Goal: Information Seeking & Learning: Learn about a topic

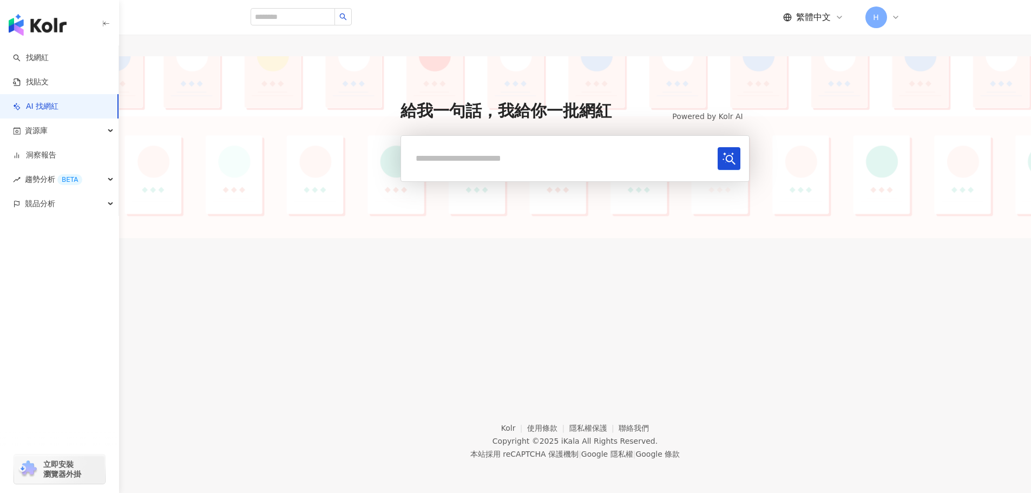
click at [617, 160] on input "text" at bounding box center [561, 158] width 303 height 22
click at [560, 164] on input "**" at bounding box center [561, 158] width 303 height 22
paste input "**********"
type input "**********"
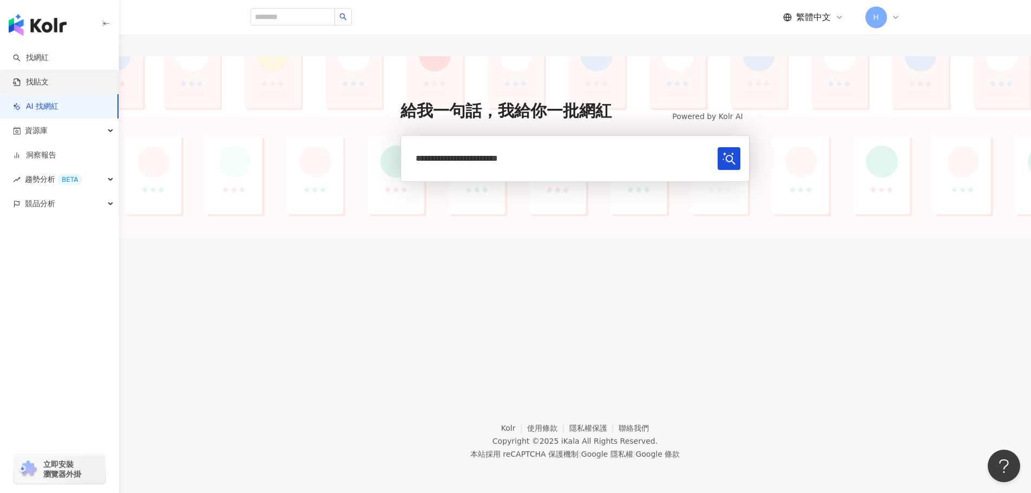
click at [49, 83] on link "找貼文" at bounding box center [31, 82] width 36 height 11
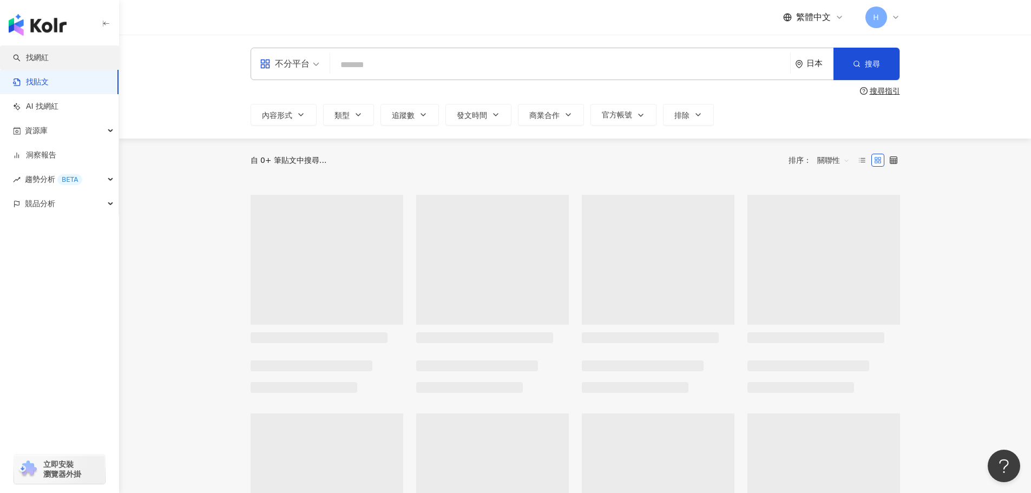
click at [49, 60] on link "找網紅" at bounding box center [31, 58] width 36 height 11
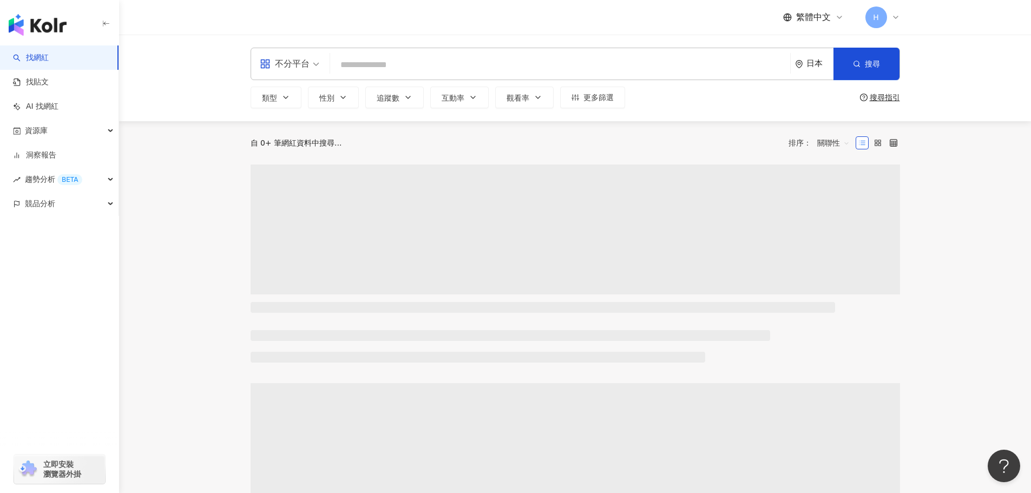
click at [501, 71] on input "search" at bounding box center [561, 65] width 452 height 21
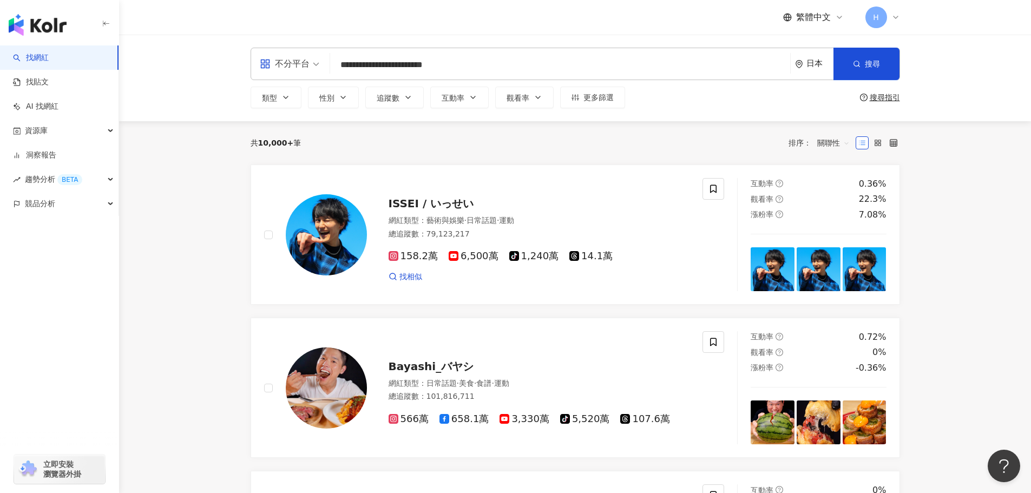
type input "**********"
click at [810, 68] on div "日本" at bounding box center [820, 63] width 27 height 9
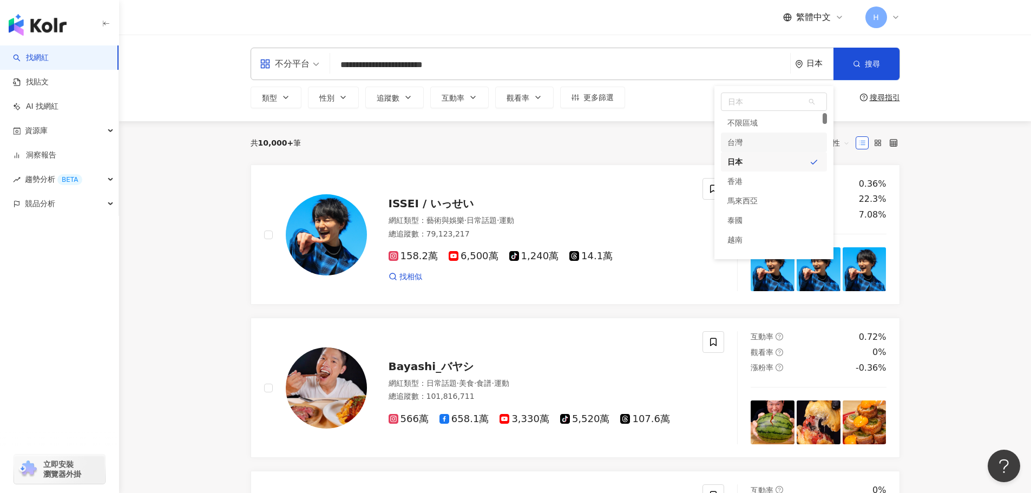
click at [776, 146] on div "台灣" at bounding box center [774, 142] width 106 height 19
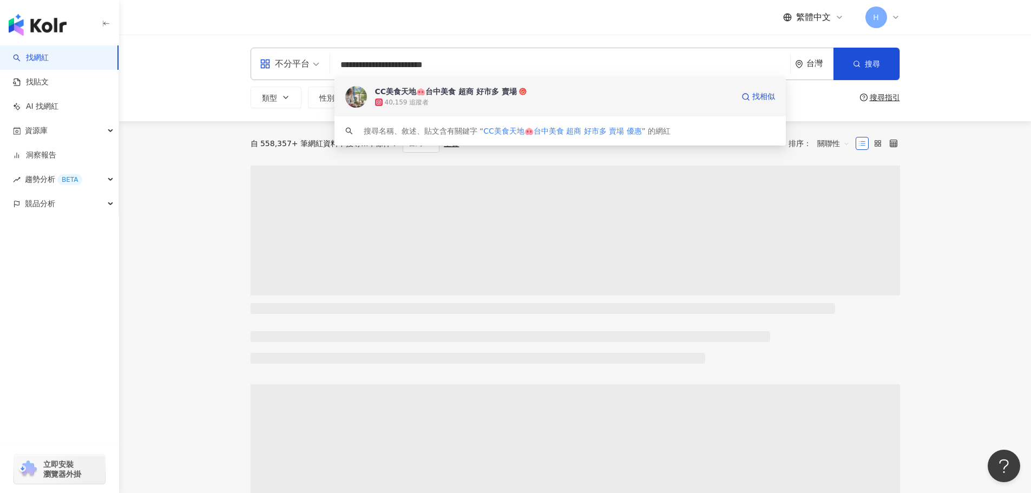
click at [491, 100] on div "40,159 追蹤者" at bounding box center [554, 102] width 358 height 11
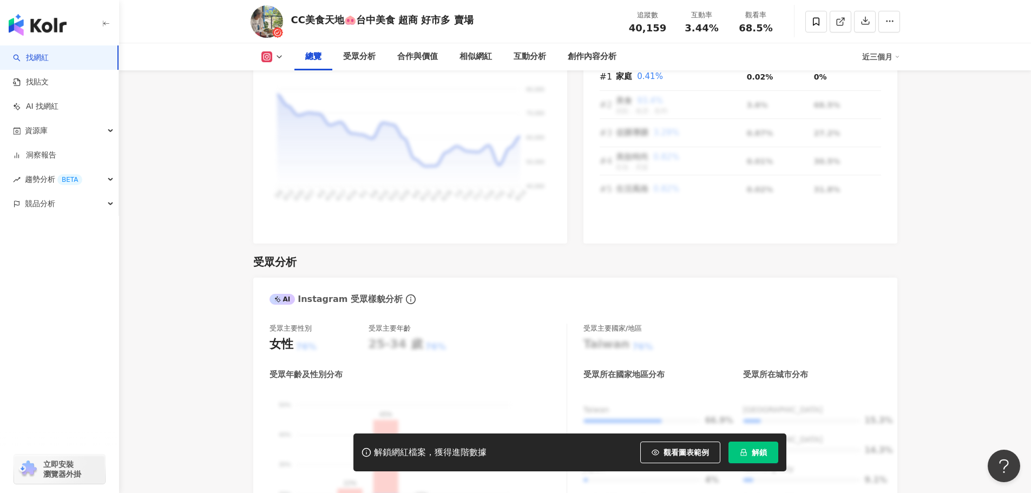
scroll to position [975, 0]
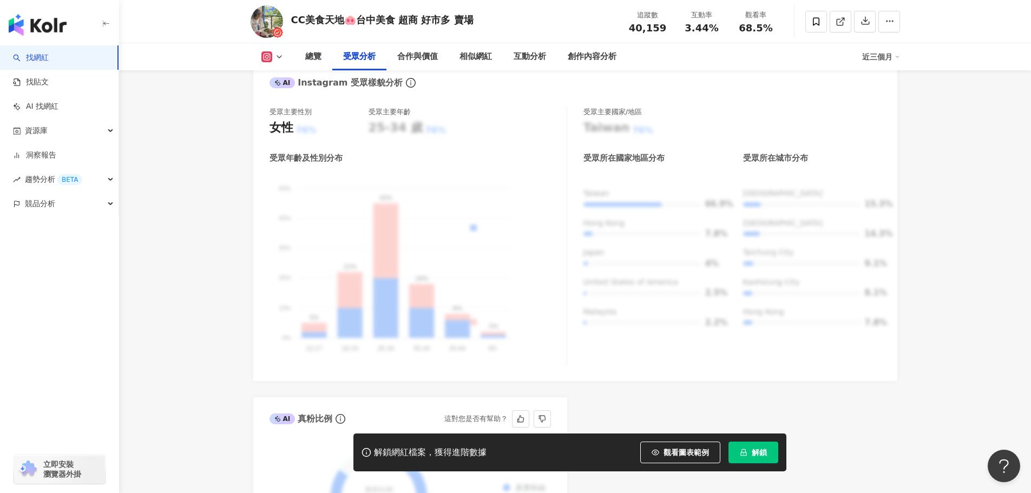
click at [49, 88] on link "找貼文" at bounding box center [31, 82] width 36 height 11
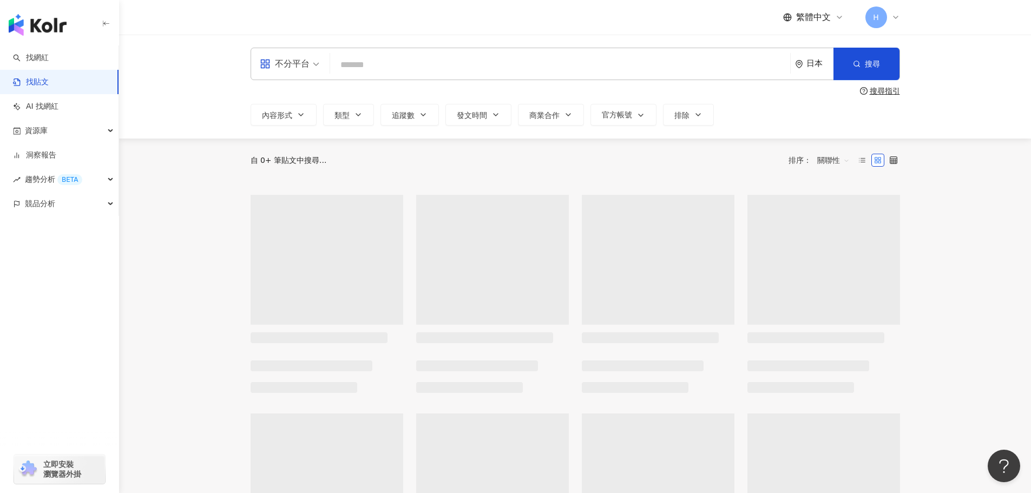
click at [321, 79] on div "不分平台" at bounding box center [289, 63] width 71 height 31
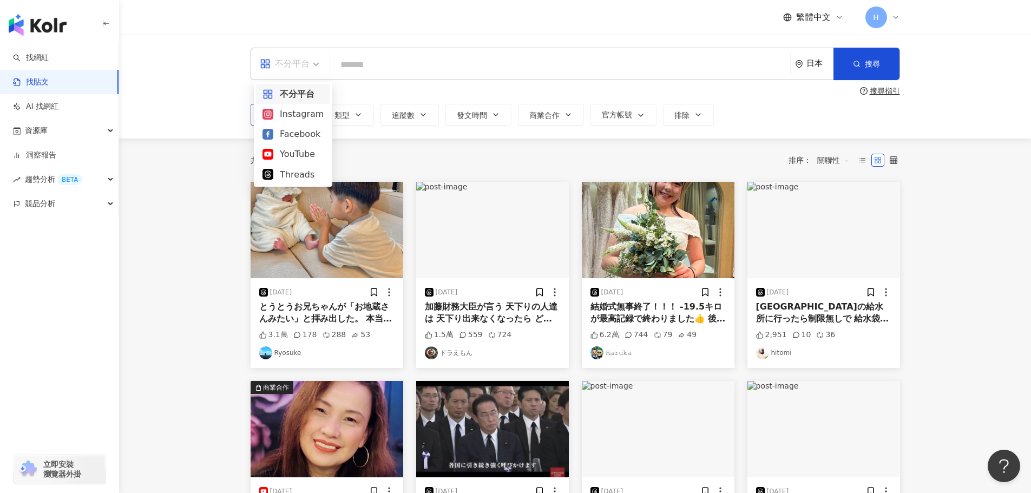
click at [315, 119] on div "Instagram" at bounding box center [293, 114] width 61 height 14
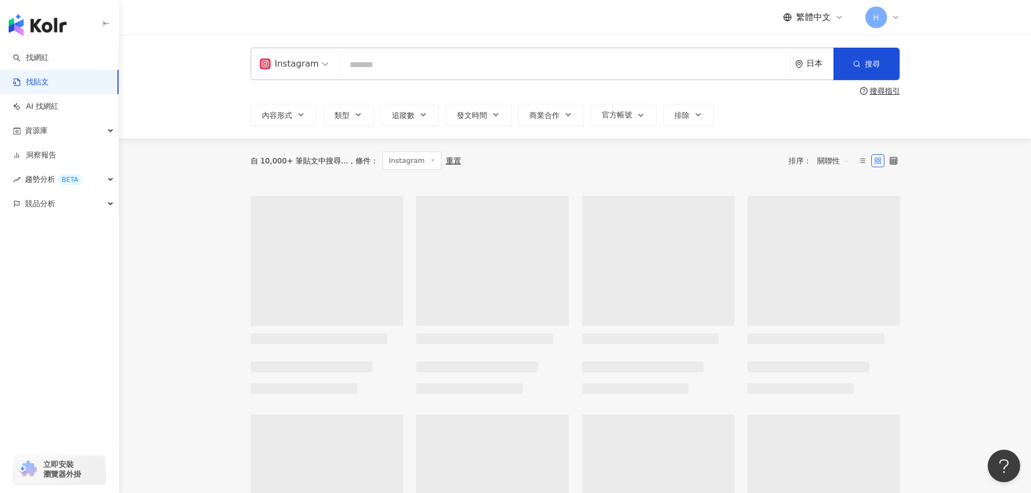
click at [474, 66] on input "search" at bounding box center [565, 64] width 442 height 23
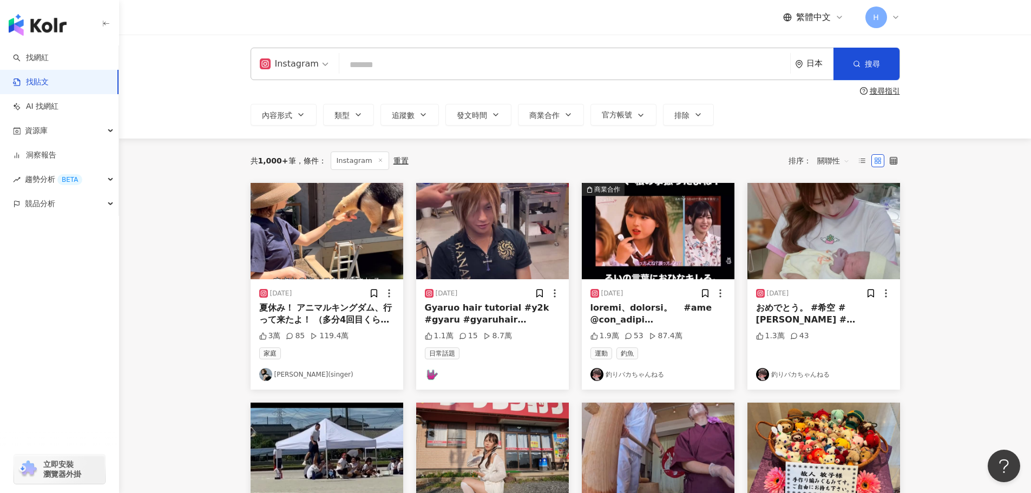
click at [792, 68] on div "Instagram 日本 搜尋" at bounding box center [576, 64] width 650 height 32
click at [835, 66] on button "搜尋" at bounding box center [867, 64] width 66 height 32
click at [823, 68] on div "日本" at bounding box center [820, 63] width 27 height 9
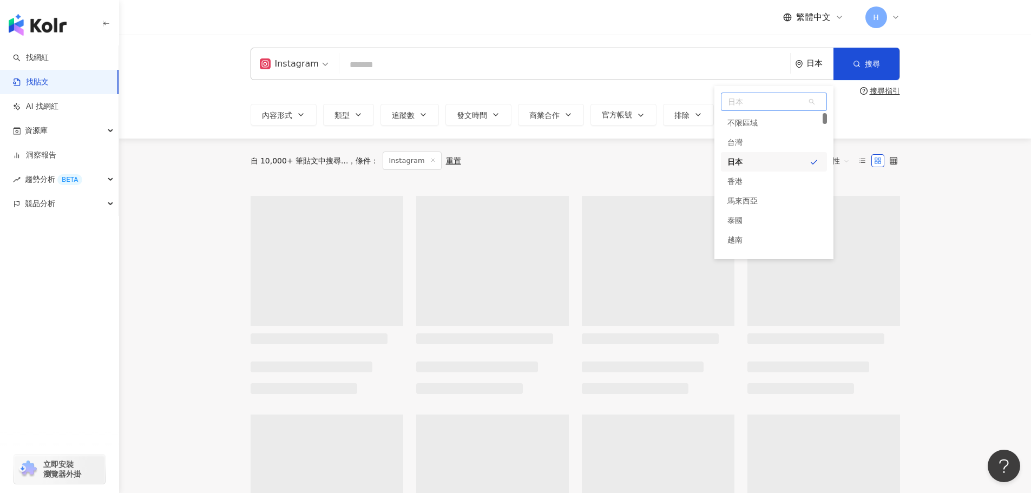
click at [777, 149] on div "台灣" at bounding box center [774, 142] width 106 height 19
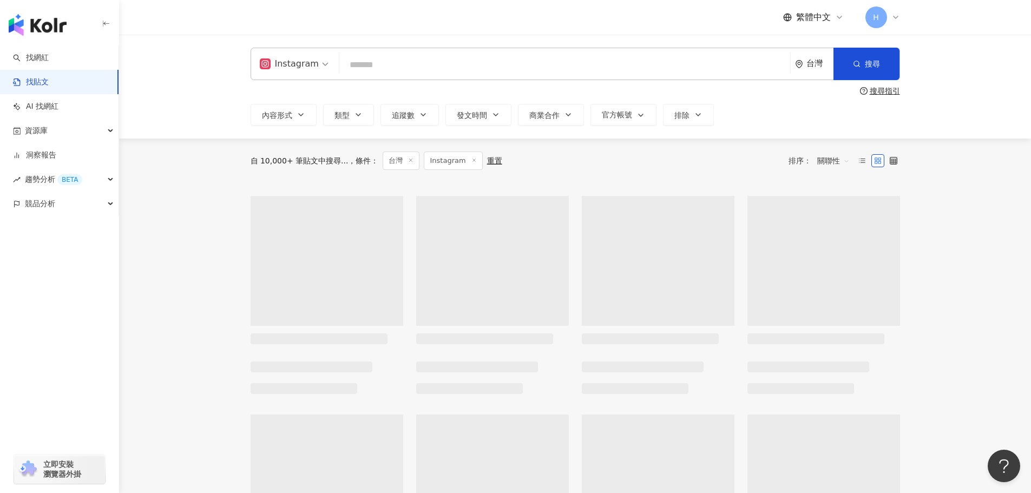
click at [635, 81] on div "Instagram 台灣 搜尋 搜尋指引 內容形式 類型 追蹤數 發文時間 商業合作 官方帳號 排除" at bounding box center [575, 87] width 693 height 78
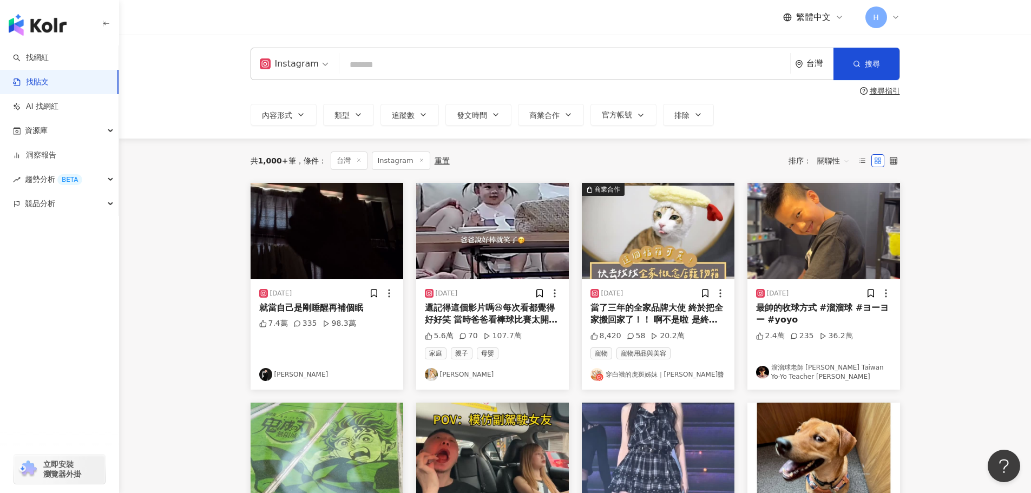
click at [610, 63] on input "search" at bounding box center [565, 64] width 442 height 23
type input "**"
click at [287, 123] on button "內容形式" at bounding box center [284, 115] width 66 height 22
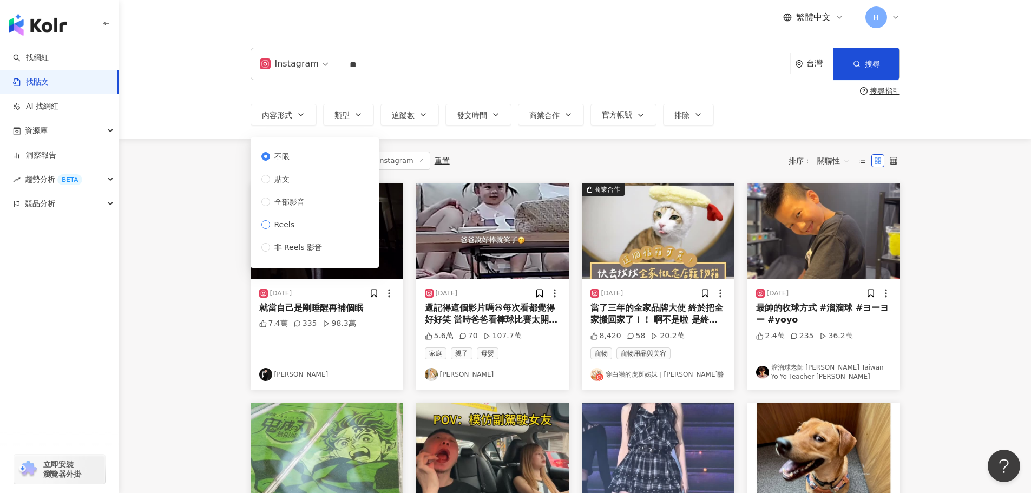
click at [292, 227] on span "Reels" at bounding box center [284, 225] width 29 height 12
click at [344, 115] on span "類型" at bounding box center [342, 115] width 15 height 9
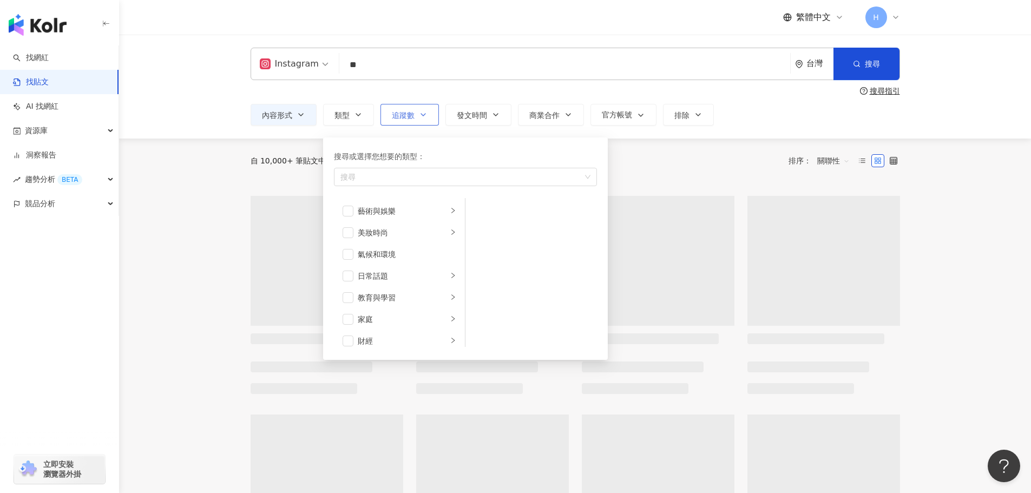
click at [397, 122] on button "追蹤數" at bounding box center [410, 115] width 58 height 22
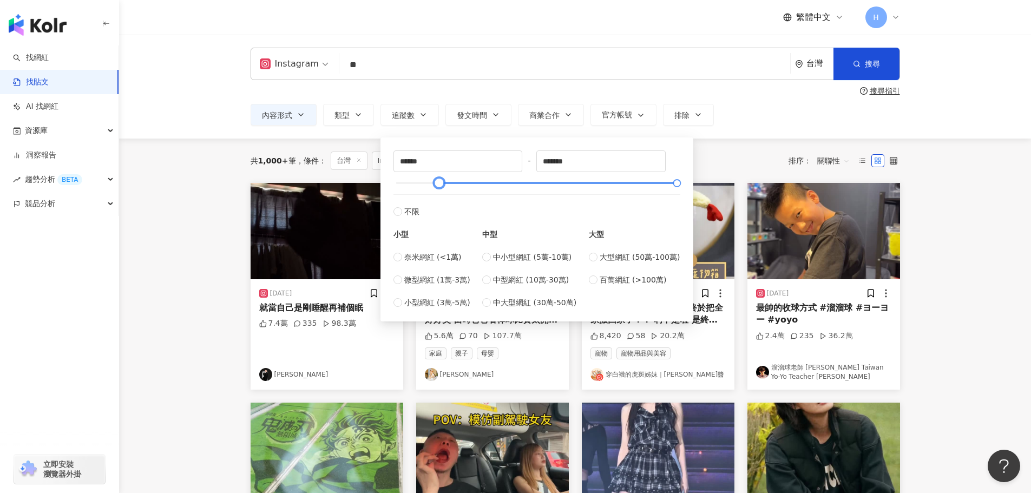
click at [439, 185] on div at bounding box center [536, 183] width 281 height 6
drag, startPoint x: 440, startPoint y: 185, endPoint x: 411, endPoint y: 184, distance: 28.7
click at [411, 184] on div at bounding box center [410, 183] width 6 height 6
type input "*****"
drag, startPoint x: 410, startPoint y: 182, endPoint x: 419, endPoint y: 182, distance: 9.2
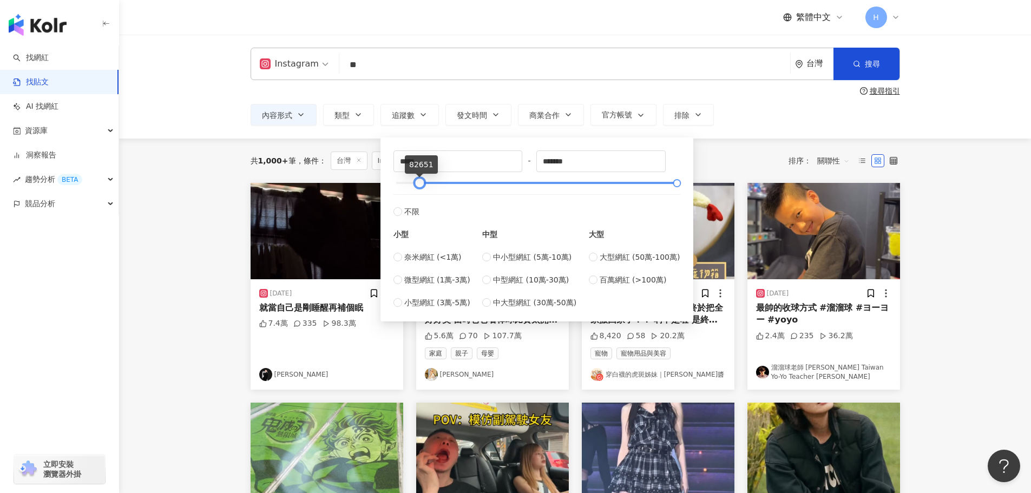
click at [419, 182] on div at bounding box center [419, 183] width 6 height 6
click at [748, 156] on div "共 1,000+ 筆 條件 ： 台灣 Instagram 內容形式：Reels 重置 排序： 關聯性" at bounding box center [576, 161] width 650 height 18
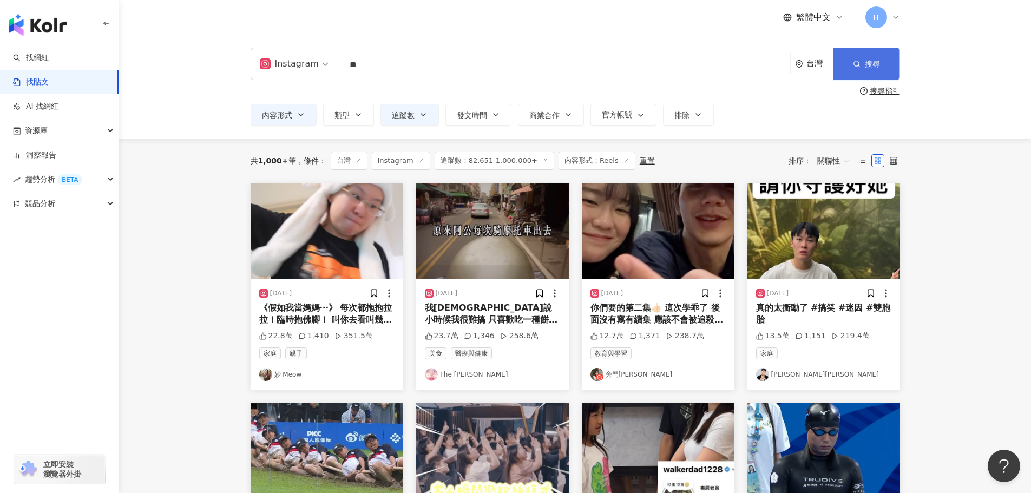
click at [857, 71] on button "搜尋" at bounding box center [867, 64] width 66 height 32
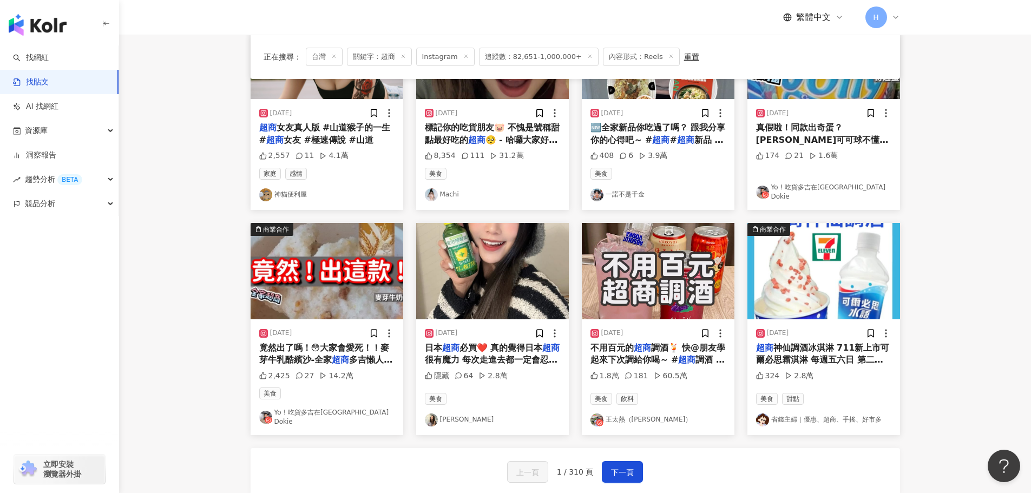
scroll to position [487, 0]
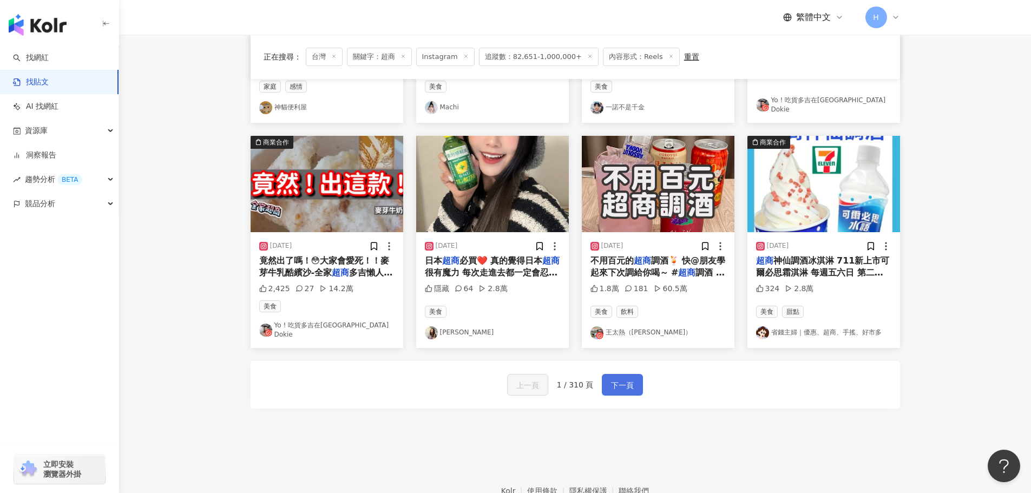
click at [623, 379] on span "下一頁" at bounding box center [622, 385] width 23 height 13
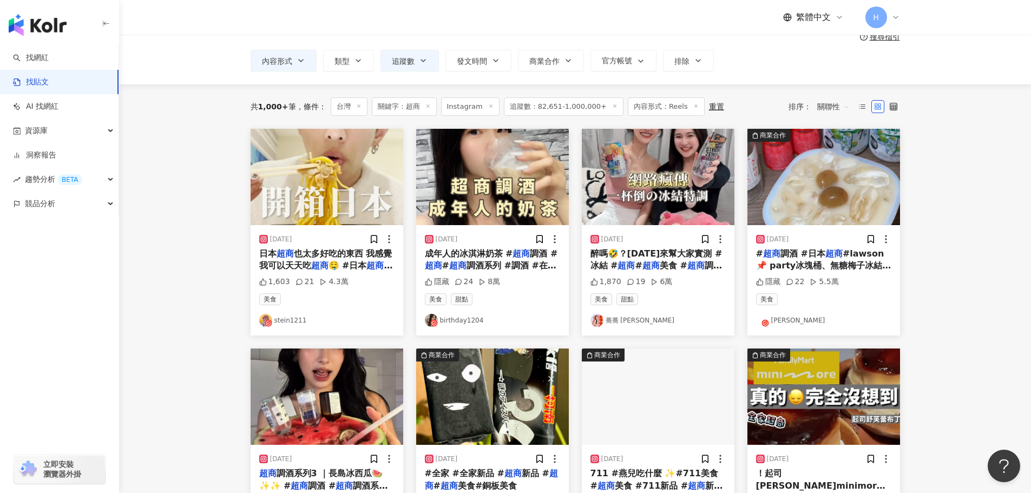
scroll to position [0, 0]
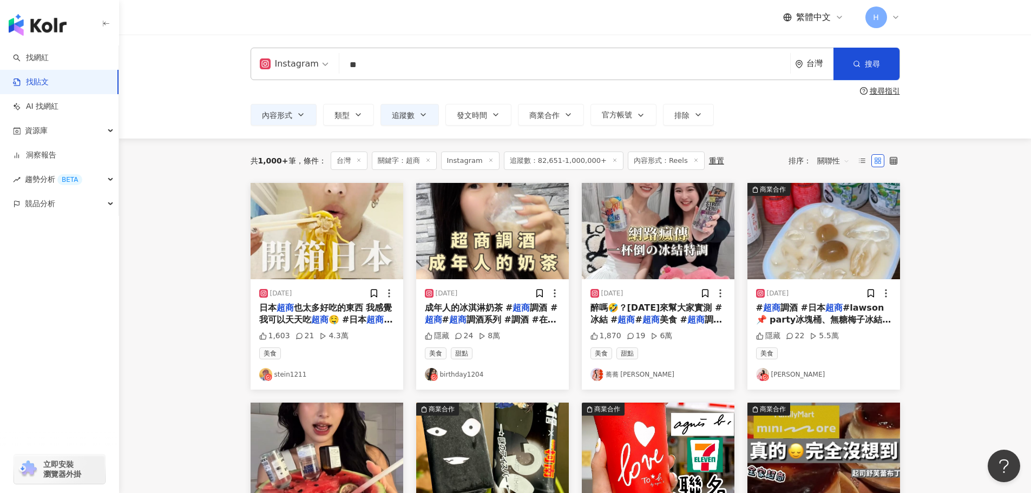
click at [774, 375] on link "[PERSON_NAME]" at bounding box center [823, 374] width 135 height 13
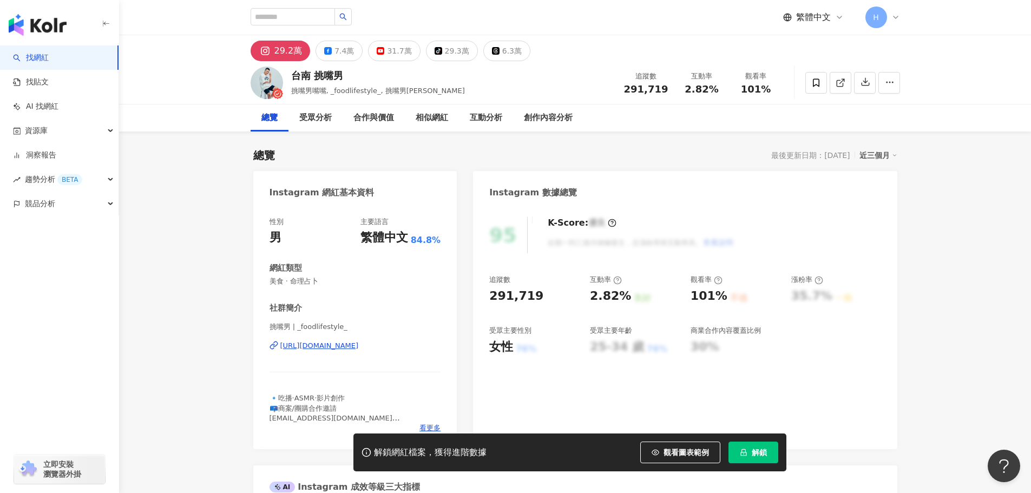
click at [359, 349] on div "https://www.instagram.com/_foodlifestyle_/" at bounding box center [319, 346] width 79 height 10
click at [754, 458] on button "解鎖" at bounding box center [754, 453] width 50 height 22
drag, startPoint x: 318, startPoint y: 75, endPoint x: 295, endPoint y: 75, distance: 23.3
click at [295, 75] on div "台南 挑嘴男" at bounding box center [378, 76] width 174 height 14
copy div "台南 挑嘴男"
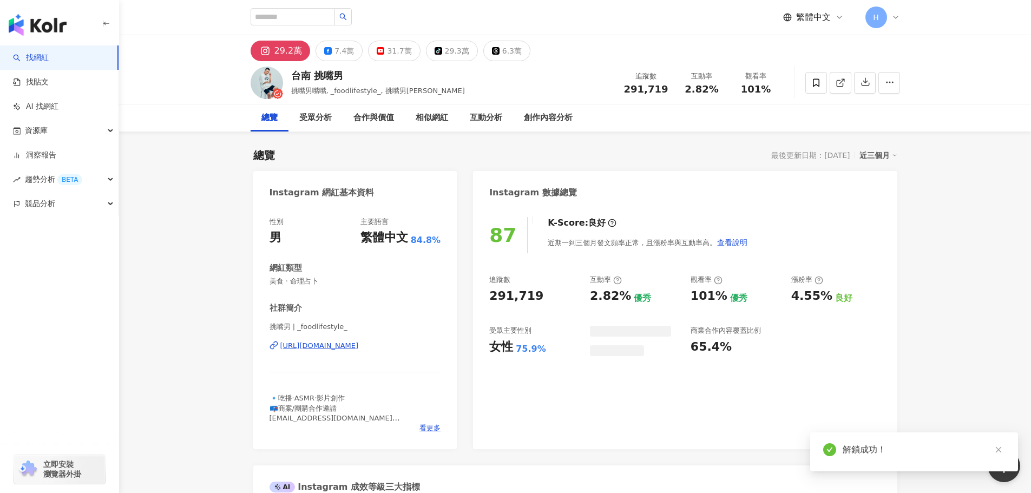
click at [372, 84] on div "台南 挑嘴男 挑嘴男嘴嘴, _foodlifestyle_, 挑嘴男ASMR" at bounding box center [378, 82] width 174 height 27
drag, startPoint x: 313, startPoint y: 77, endPoint x: 293, endPoint y: 77, distance: 20.0
click at [293, 77] on div "台南 挑嘴男" at bounding box center [378, 76] width 174 height 14
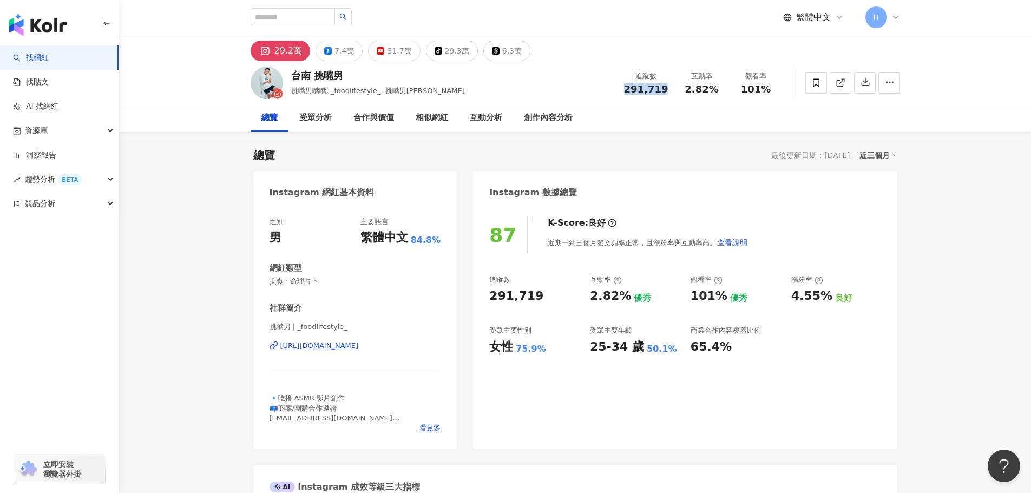
drag, startPoint x: 631, startPoint y: 89, endPoint x: 668, endPoint y: 89, distance: 36.8
click at [668, 89] on div "291,719" at bounding box center [646, 89] width 44 height 11
copy span "291,719"
drag, startPoint x: 683, startPoint y: 94, endPoint x: 719, endPoint y: 92, distance: 35.2
click at [719, 92] on div "2.82%" at bounding box center [702, 89] width 41 height 11
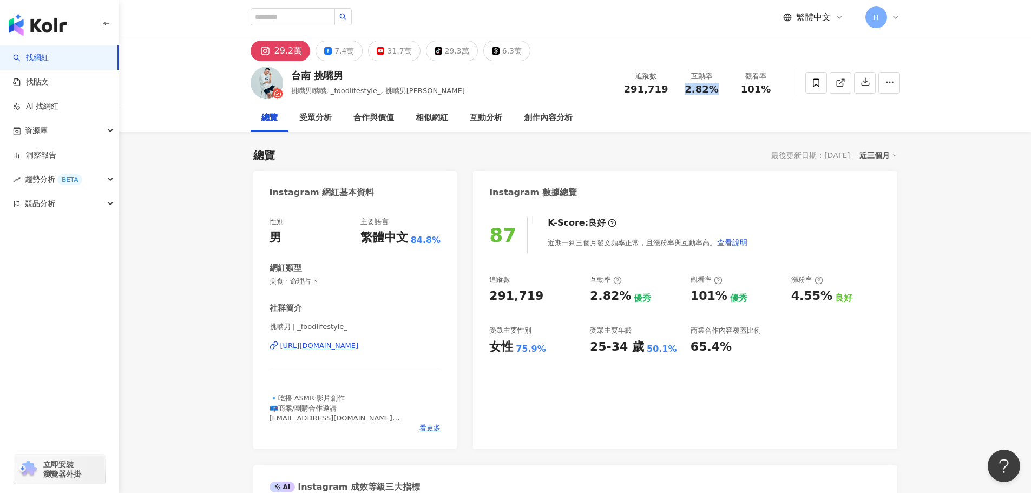
copy span "2.82%"
drag, startPoint x: 739, startPoint y: 86, endPoint x: 773, endPoint y: 89, distance: 34.8
click at [773, 89] on div "101%" at bounding box center [756, 89] width 41 height 11
copy span "101%"
click at [350, 295] on div "性別 男 主要語言 繁體中文 84.8% 網紅類型 美食 · 命理占卜 社群簡介 挑嘴男 | _foodlifestyle_ https://www.inst…" at bounding box center [356, 325] width 172 height 216
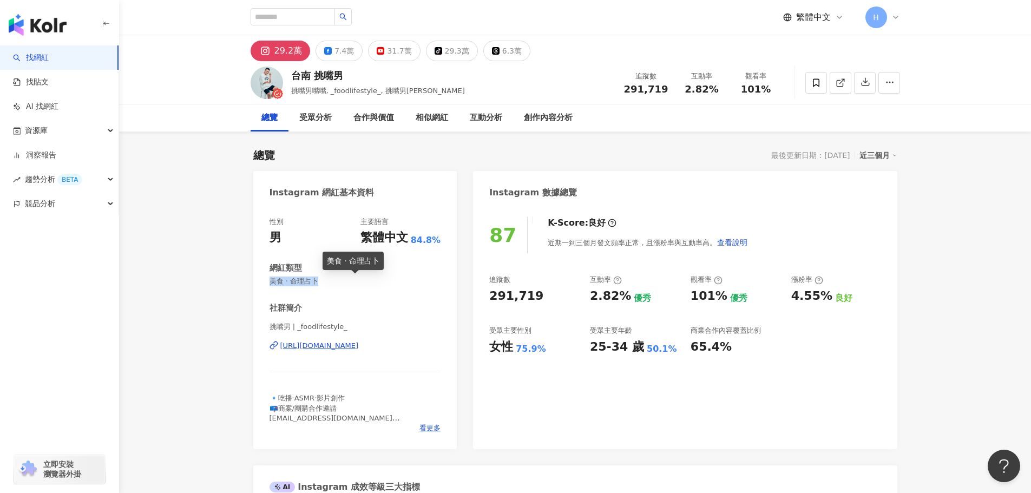
drag, startPoint x: 334, startPoint y: 286, endPoint x: 271, endPoint y: 280, distance: 63.1
click at [271, 280] on span "美食 · 命理占卜" at bounding box center [356, 282] width 172 height 10
click at [272, 280] on span "美食 · 命理占卜" at bounding box center [356, 282] width 172 height 10
drag, startPoint x: 269, startPoint y: 281, endPoint x: 299, endPoint y: 282, distance: 30.9
click at [270, 281] on div "性別 男 主要語言 繁體中文 84.8% 網紅類型 美食 · 命理占卜 社群簡介 挑嘴男 | _foodlifestyle_ https://www.inst…" at bounding box center [355, 327] width 204 height 243
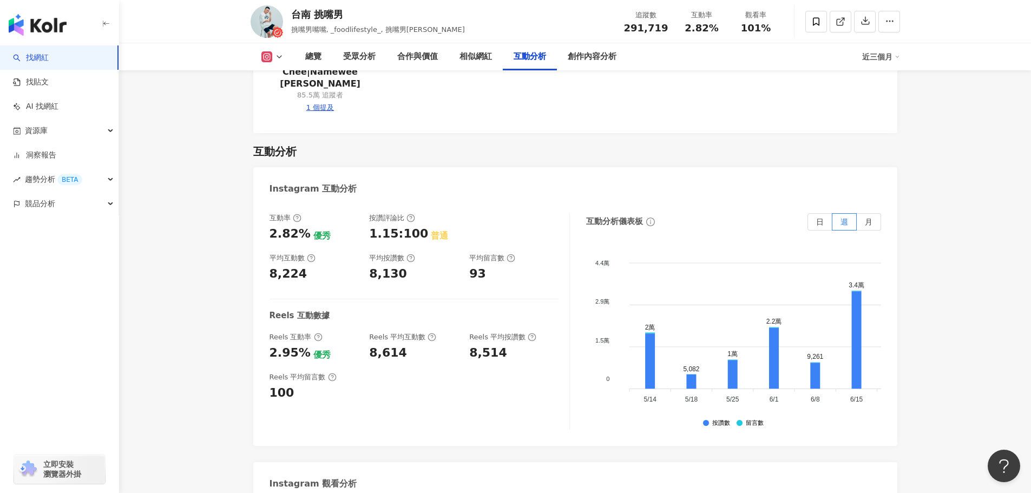
scroll to position [2166, 0]
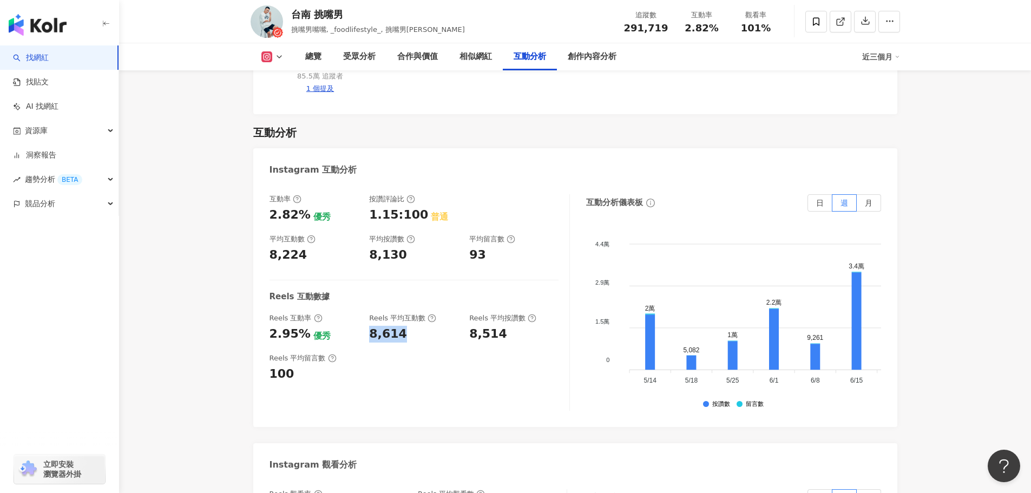
drag, startPoint x: 367, startPoint y: 298, endPoint x: 402, endPoint y: 298, distance: 35.2
click at [402, 314] on div "Reels 互動率 2.95% 優秀 Reels 平均互動數 8,614 Reels 平均按讚數 8,514" at bounding box center [414, 328] width 289 height 29
copy div "8,614"
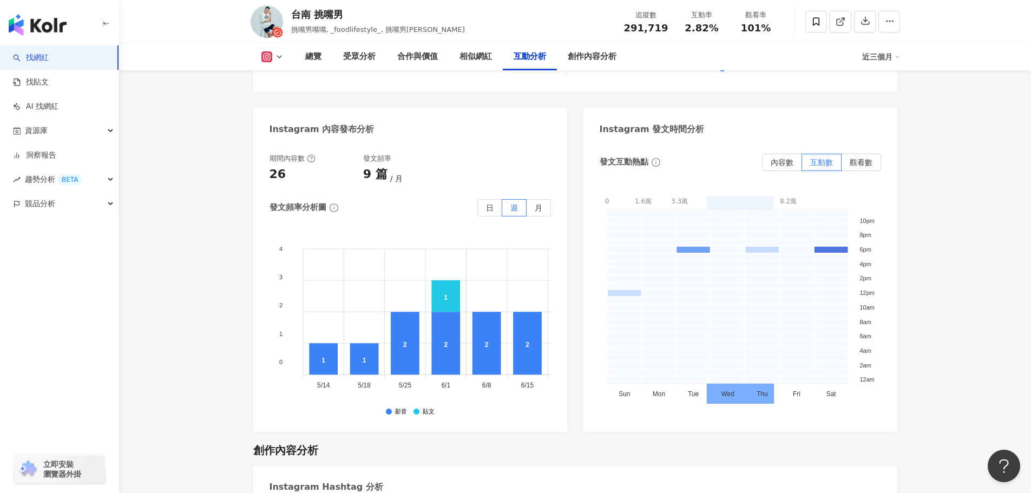
scroll to position [2543, 0]
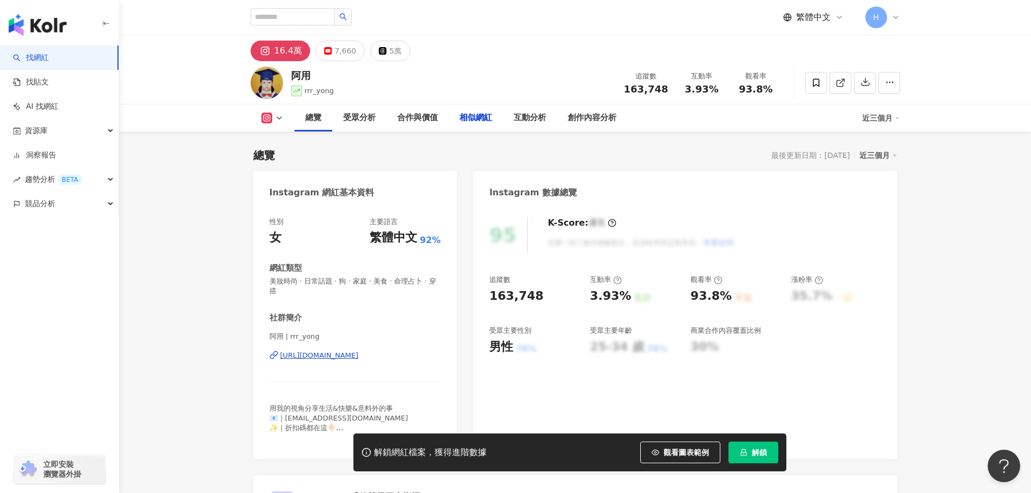
scroll to position [1516, 0]
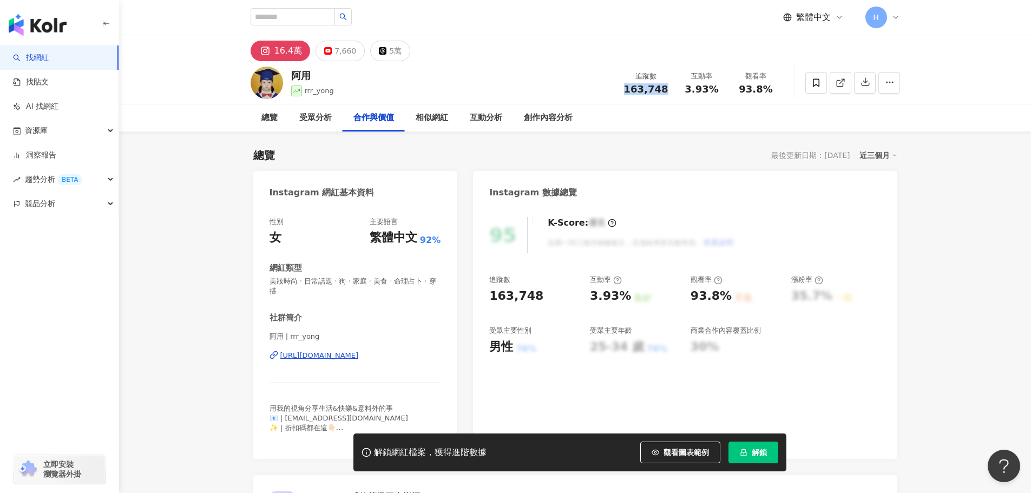
drag, startPoint x: 630, startPoint y: 91, endPoint x: 670, endPoint y: 91, distance: 40.6
click at [670, 91] on div "追蹤數 163,748" at bounding box center [646, 82] width 57 height 23
click at [689, 94] on span "3.93%" at bounding box center [702, 89] width 34 height 11
drag, startPoint x: 685, startPoint y: 90, endPoint x: 714, endPoint y: 88, distance: 28.8
click at [714, 88] on div "3.93%" at bounding box center [702, 89] width 41 height 11
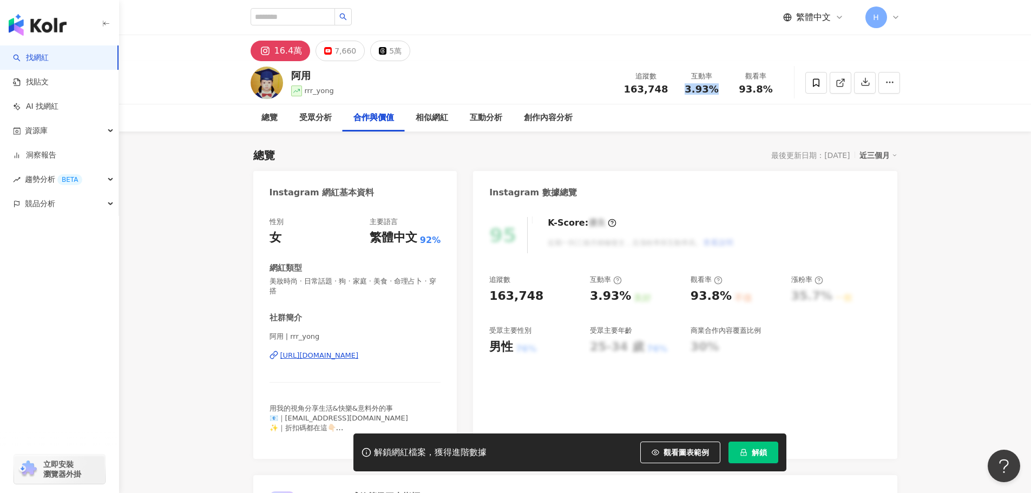
copy span "3.93%"
click at [756, 74] on div "觀看率" at bounding box center [756, 76] width 41 height 11
click at [745, 88] on span "93.8%" at bounding box center [756, 89] width 34 height 11
click at [742, 89] on span "93.8%" at bounding box center [756, 89] width 34 height 11
drag, startPoint x: 746, startPoint y: 91, endPoint x: 772, endPoint y: 93, distance: 26.0
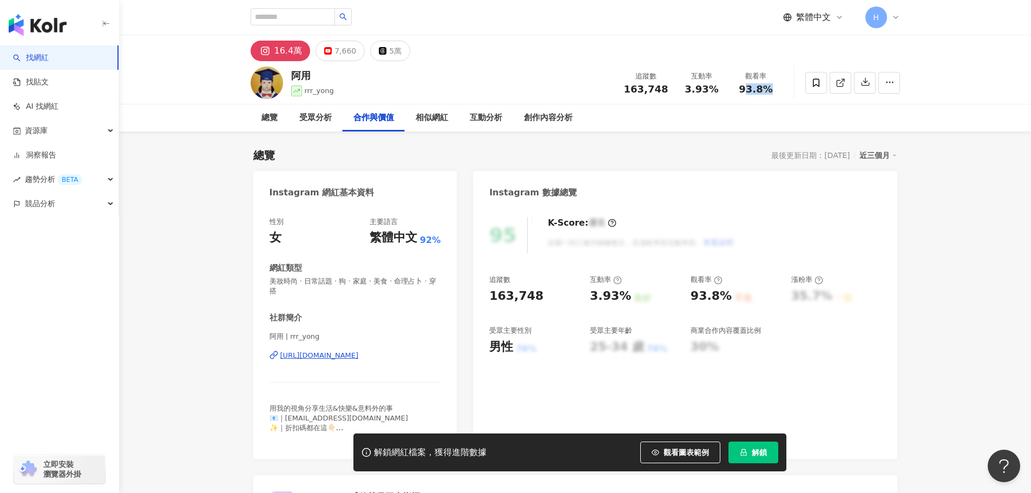
click at [772, 93] on div "93.8%" at bounding box center [756, 89] width 41 height 11
click at [772, 84] on div "93.8%" at bounding box center [756, 89] width 41 height 11
drag, startPoint x: 759, startPoint y: 91, endPoint x: 742, endPoint y: 91, distance: 16.8
click at [742, 91] on div "93.8%" at bounding box center [756, 89] width 41 height 11
copy span "93.8%"
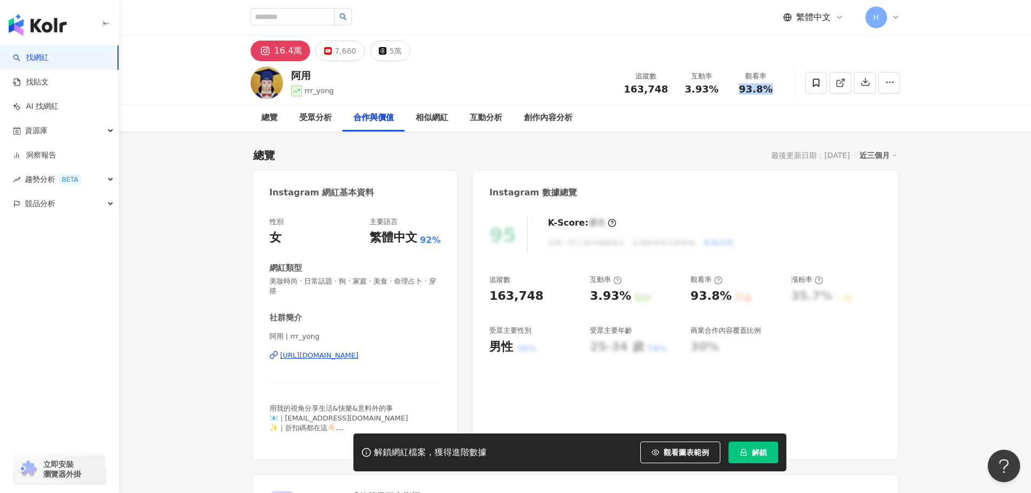
click at [302, 283] on span "美妝時尚 · 日常話題 · 狗 · 家庭 · 美食 · 命理占卜 · 穿搭" at bounding box center [356, 286] width 172 height 19
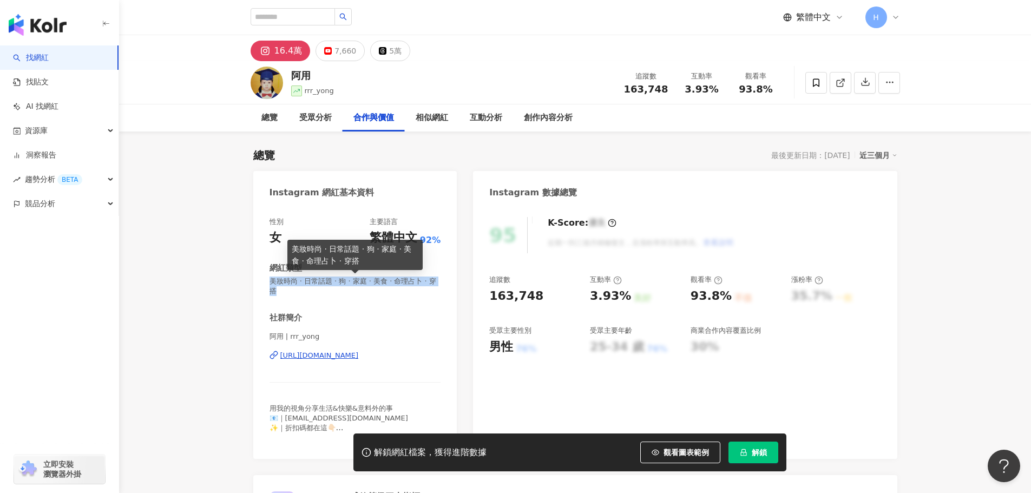
drag, startPoint x: 268, startPoint y: 280, endPoint x: 290, endPoint y: 295, distance: 26.1
click at [290, 295] on div "性別 女 主要語言 繁體中文 92% 網紅類型 美妝時尚 · 日常話題 · 狗 · 家庭 · 美食 · 命理占卜 · 穿搭 社群簡介 阿用 | rrr_yon…" at bounding box center [355, 332] width 204 height 253
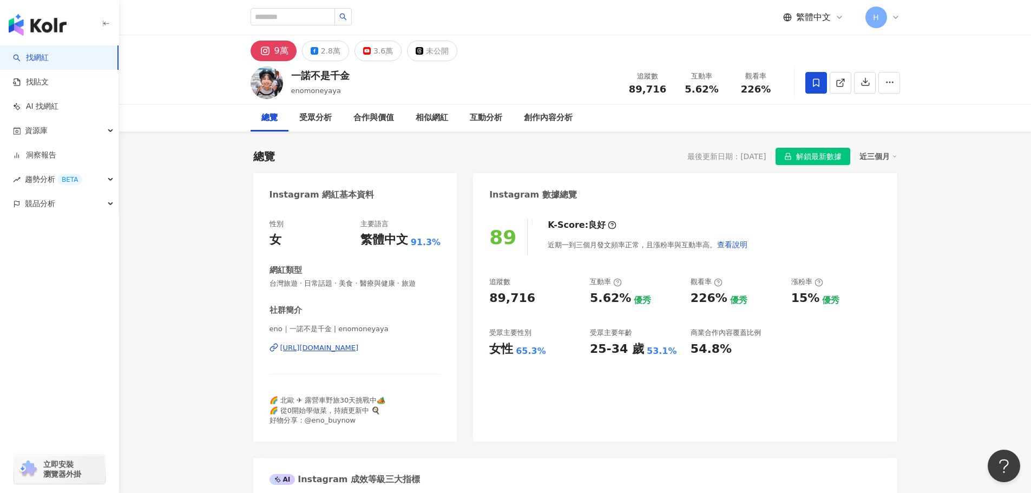
click at [675, 94] on div "互動率 5.62%" at bounding box center [702, 82] width 54 height 23
drag, startPoint x: 666, startPoint y: 91, endPoint x: 632, endPoint y: 90, distance: 33.6
click at [629, 90] on div "89,716" at bounding box center [648, 89] width 41 height 11
copy span "89,716"
click at [359, 351] on div "[URL][DOMAIN_NAME]" at bounding box center [319, 348] width 79 height 10
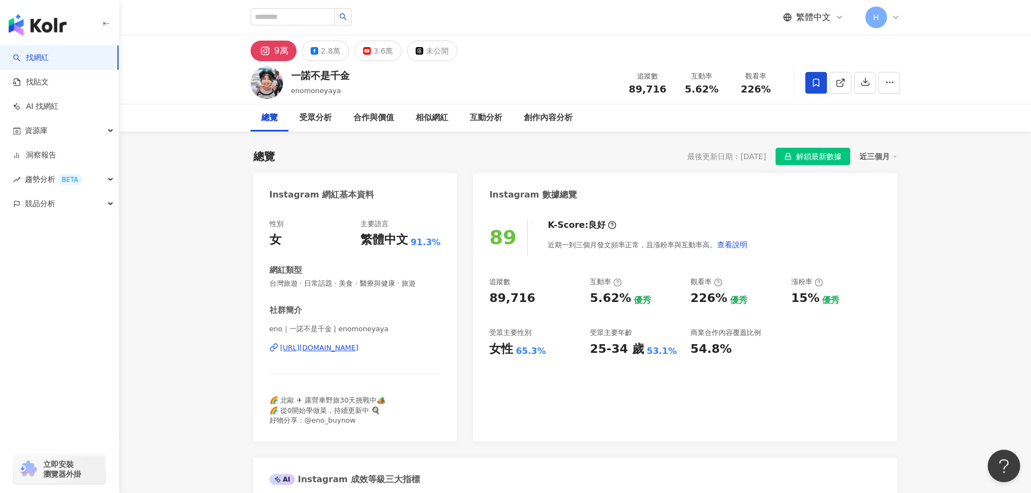
click at [709, 84] on span "5.62%" at bounding box center [702, 89] width 34 height 11
drag, startPoint x: 685, startPoint y: 90, endPoint x: 719, endPoint y: 91, distance: 34.1
click at [719, 91] on div "5.62%" at bounding box center [702, 89] width 41 height 11
copy span "5.62%"
drag, startPoint x: 742, startPoint y: 90, endPoint x: 773, endPoint y: 91, distance: 30.9
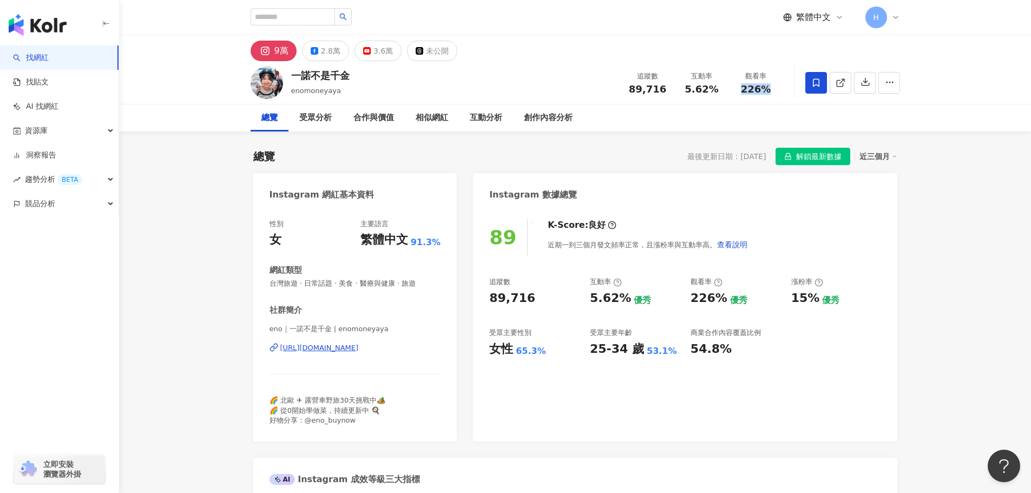
click at [773, 91] on div "226%" at bounding box center [756, 89] width 41 height 11
copy span "226%"
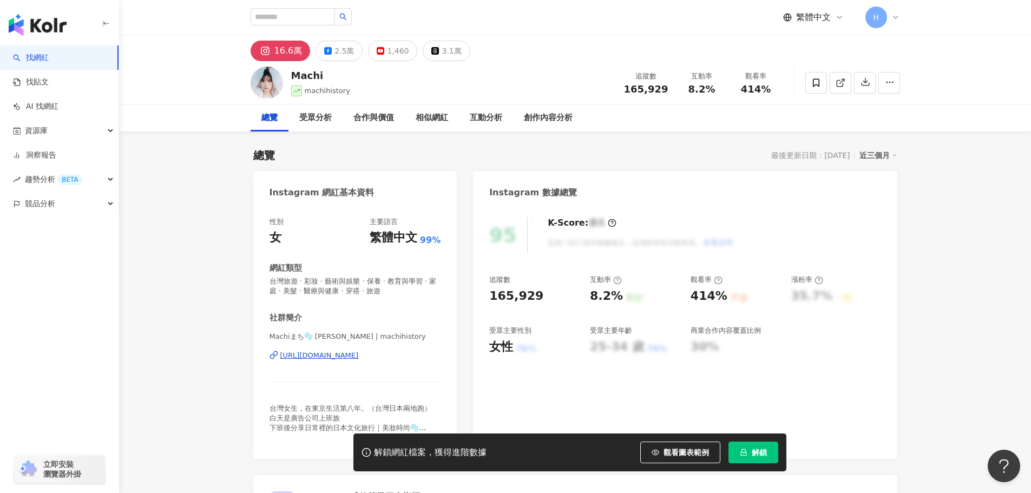
drag, startPoint x: 666, startPoint y: 88, endPoint x: 628, endPoint y: 93, distance: 38.1
click at [628, 93] on div "165,929" at bounding box center [646, 89] width 44 height 11
copy span "165,929"
drag, startPoint x: 689, startPoint y: 90, endPoint x: 720, endPoint y: 92, distance: 30.9
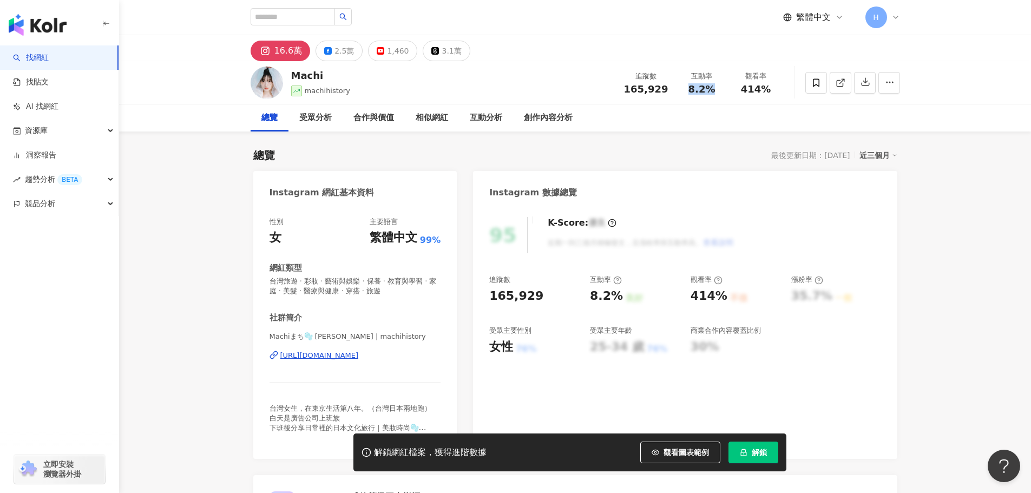
click at [720, 92] on div "8.2%" at bounding box center [702, 89] width 41 height 11
copy span "8.2%"
drag, startPoint x: 741, startPoint y: 88, endPoint x: 785, endPoint y: 90, distance: 43.9
click at [785, 90] on div "Machi machihistory 追蹤數 165,929 互動率 8.2% 觀看率 414%" at bounding box center [575, 82] width 693 height 43
copy span "414%"
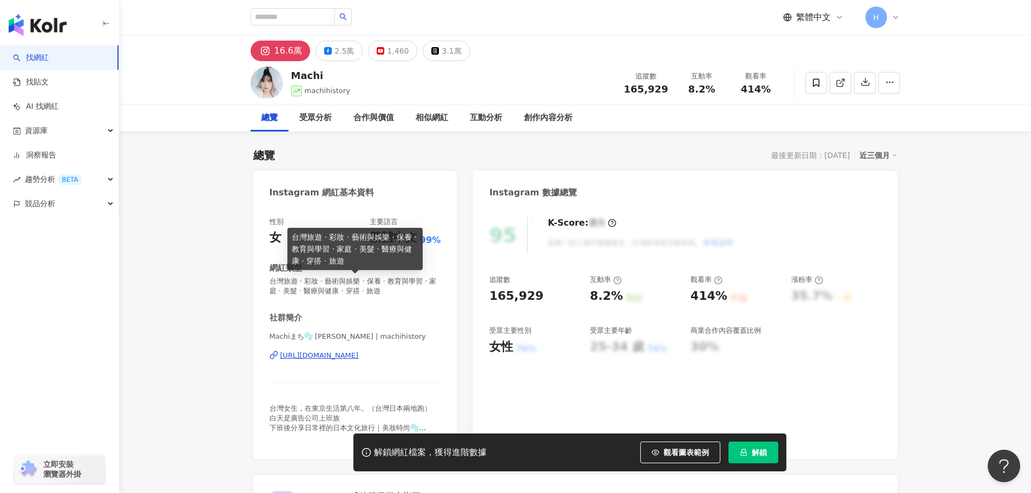
click at [277, 284] on span "台灣旅遊 · 彩妝 · 藝術與娛樂 · 保養 · 教育與學習 · 家庭 · 美髮 · 醫療與健康 · 穿搭 · 旅遊" at bounding box center [356, 286] width 172 height 19
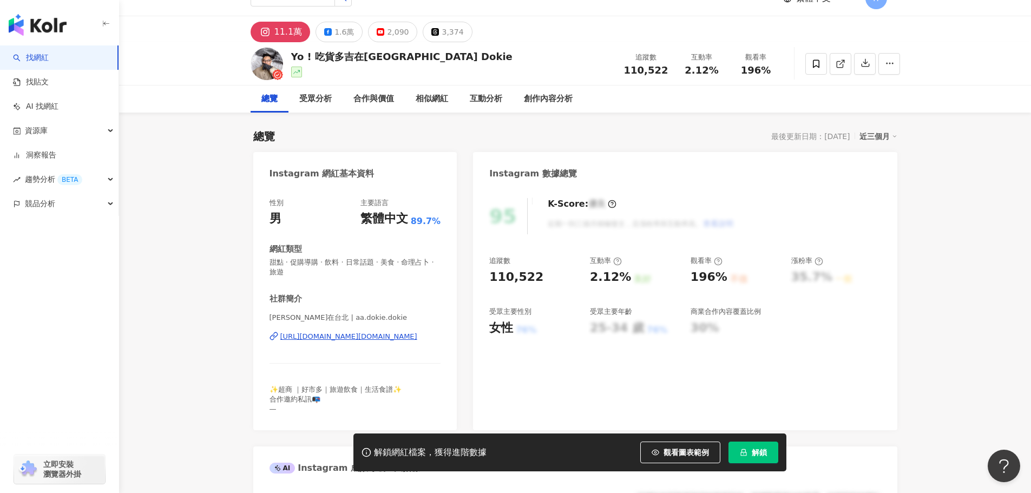
scroll to position [217, 0]
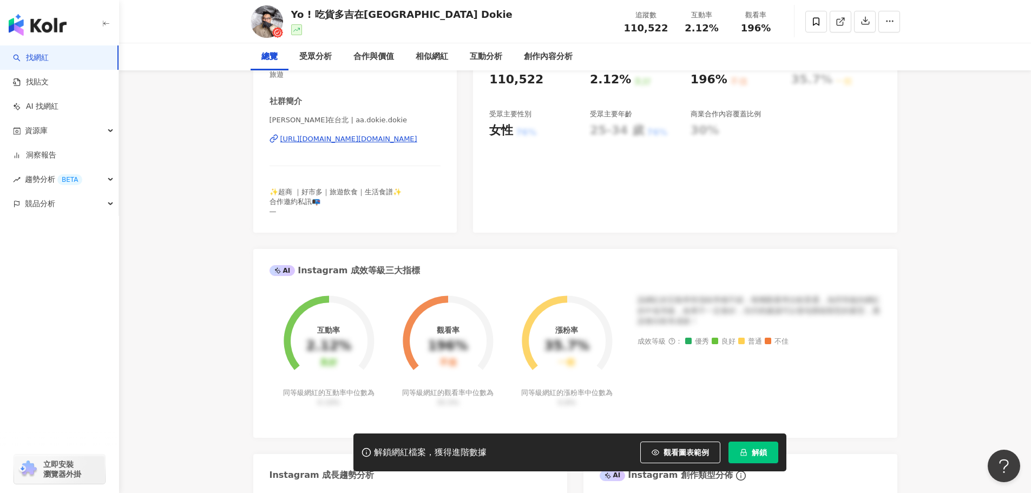
click at [371, 143] on div "[URL][DOMAIN_NAME][DOMAIN_NAME]" at bounding box center [348, 139] width 137 height 10
click at [411, 142] on div "[URL][DOMAIN_NAME][DOMAIN_NAME]" at bounding box center [348, 139] width 137 height 10
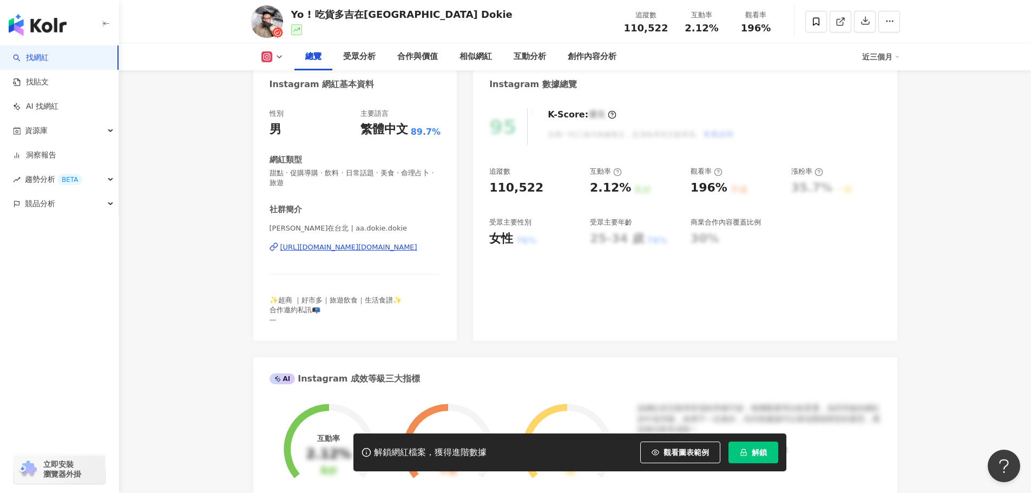
click at [732, 33] on div "觀看率 196%" at bounding box center [756, 21] width 54 height 23
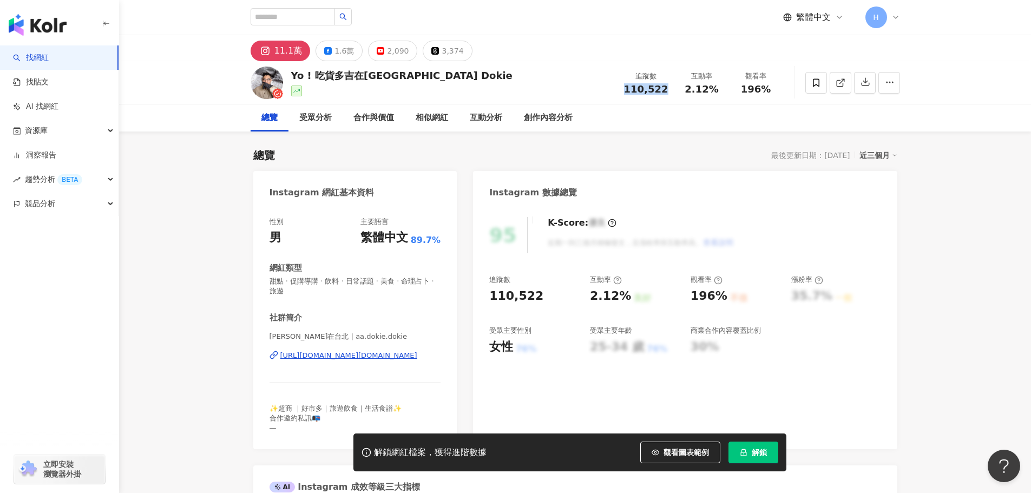
drag, startPoint x: 629, startPoint y: 86, endPoint x: 665, endPoint y: 90, distance: 36.5
click at [665, 90] on span "110,522" at bounding box center [646, 88] width 44 height 11
copy span "110,522"
click at [760, 454] on span "解鎖" at bounding box center [759, 452] width 15 height 9
click at [748, 88] on span "196%" at bounding box center [756, 89] width 30 height 11
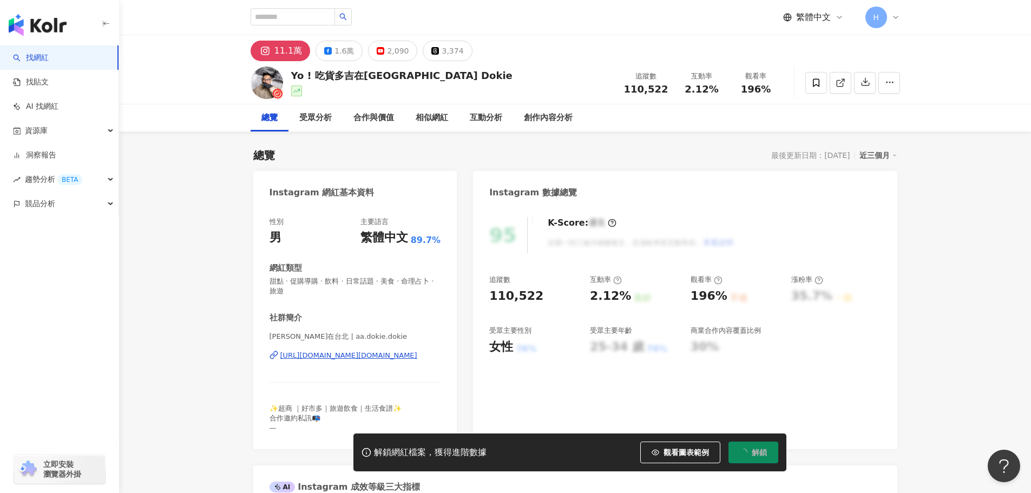
click at [736, 92] on div "196%" at bounding box center [756, 89] width 41 height 11
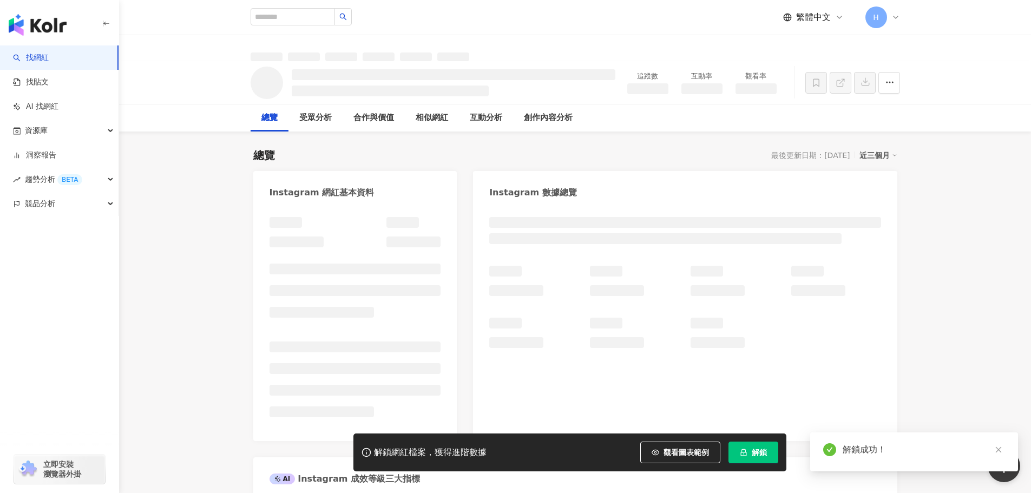
drag, startPoint x: 684, startPoint y: 90, endPoint x: 713, endPoint y: 90, distance: 28.2
click at [713, 90] on h3 at bounding box center [702, 88] width 41 height 11
click at [728, 93] on div "互動率" at bounding box center [702, 83] width 54 height 24
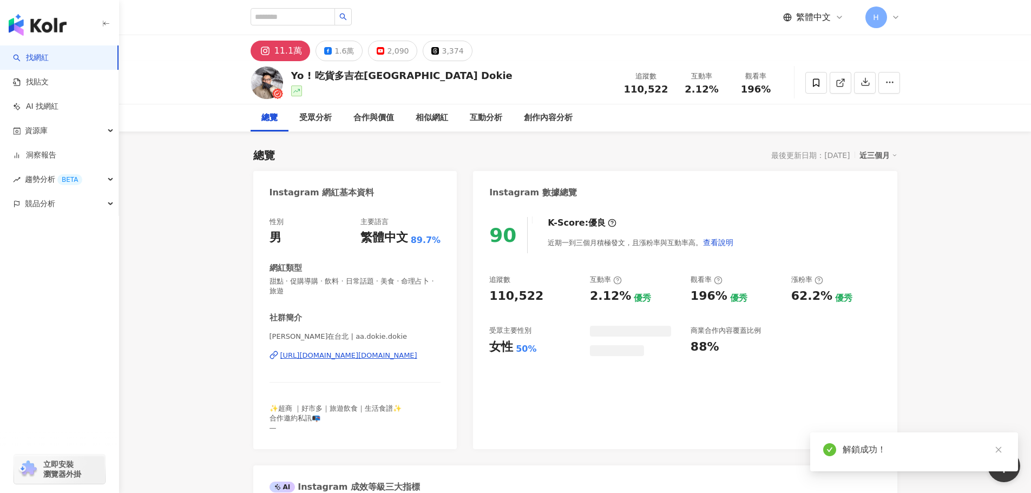
click at [686, 90] on div "Yo ! 吃貨多吉在台北Foodie Dokie 追蹤數 110,522 互動率 2.12% 觀看率 196%" at bounding box center [575, 82] width 693 height 43
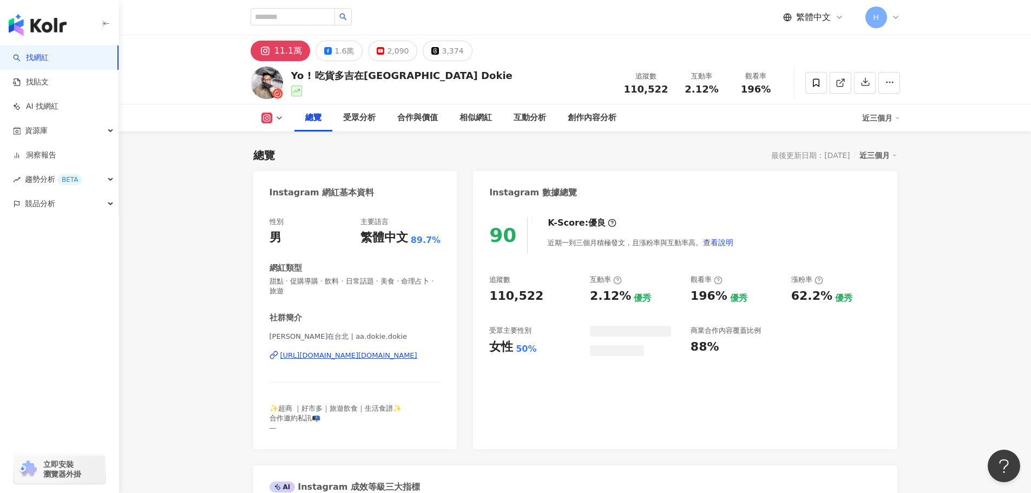
click at [659, 89] on span "110,522" at bounding box center [646, 88] width 44 height 11
click at [712, 89] on span "2.12%" at bounding box center [702, 89] width 34 height 11
drag, startPoint x: 717, startPoint y: 89, endPoint x: 684, endPoint y: 89, distance: 33.6
click at [684, 89] on div "2.12%" at bounding box center [702, 89] width 41 height 11
copy span "2.12%"
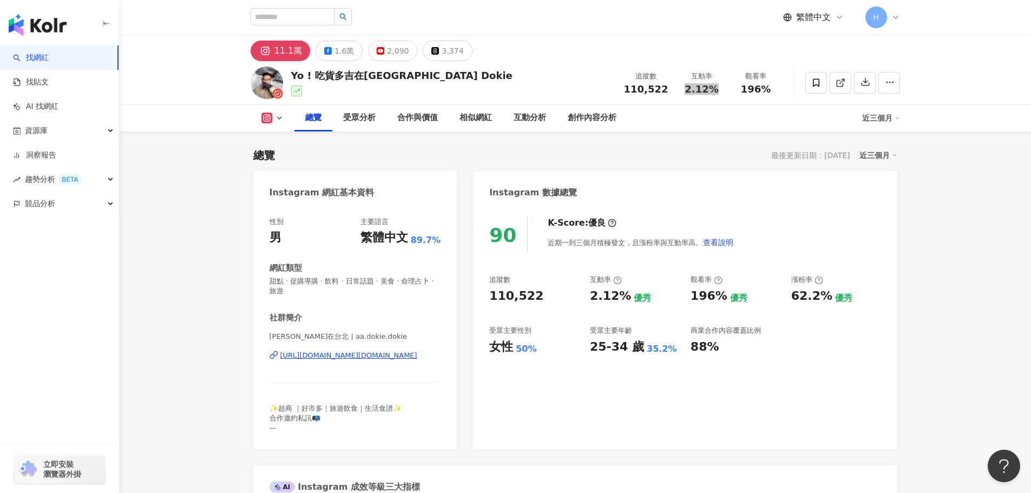
scroll to position [1624, 0]
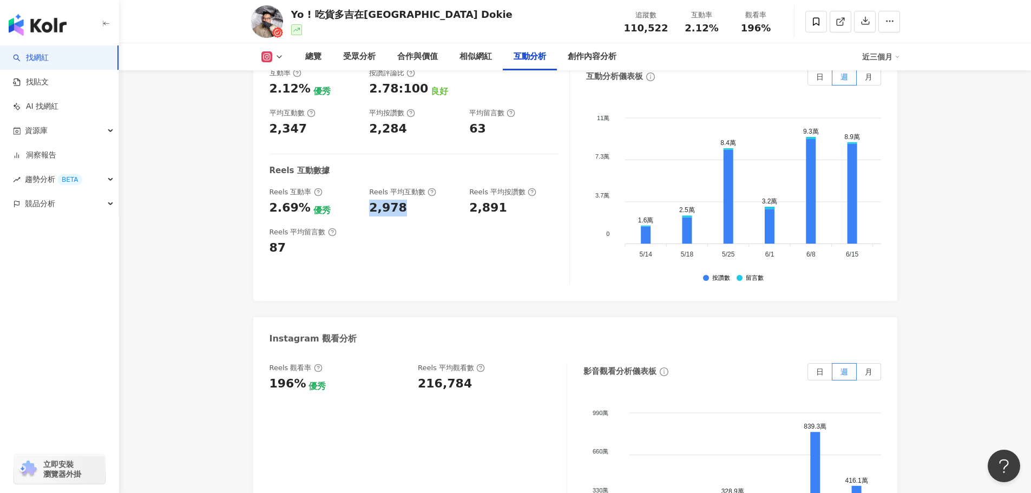
drag, startPoint x: 373, startPoint y: 208, endPoint x: 417, endPoint y: 207, distance: 44.4
click at [417, 207] on div "2,978" at bounding box center [413, 208] width 89 height 17
copy div "2,978"
click at [483, 262] on div "互動率 2.12% 優秀 按讚評論比 2.78:100 良好 平均互動數 2,347 平均按讚數 2,284 平均留言數 63 Reels 互動數據 Reel…" at bounding box center [420, 176] width 301 height 217
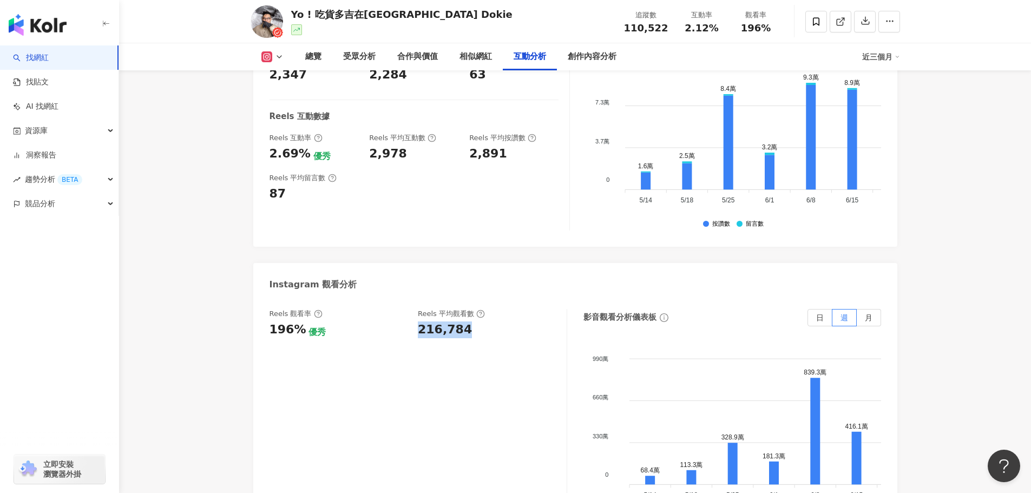
drag, startPoint x: 421, startPoint y: 329, endPoint x: 466, endPoint y: 331, distance: 45.0
click at [466, 331] on div "216,784" at bounding box center [487, 330] width 138 height 17
copy div "216,784"
click at [459, 331] on div "216,784" at bounding box center [445, 330] width 54 height 17
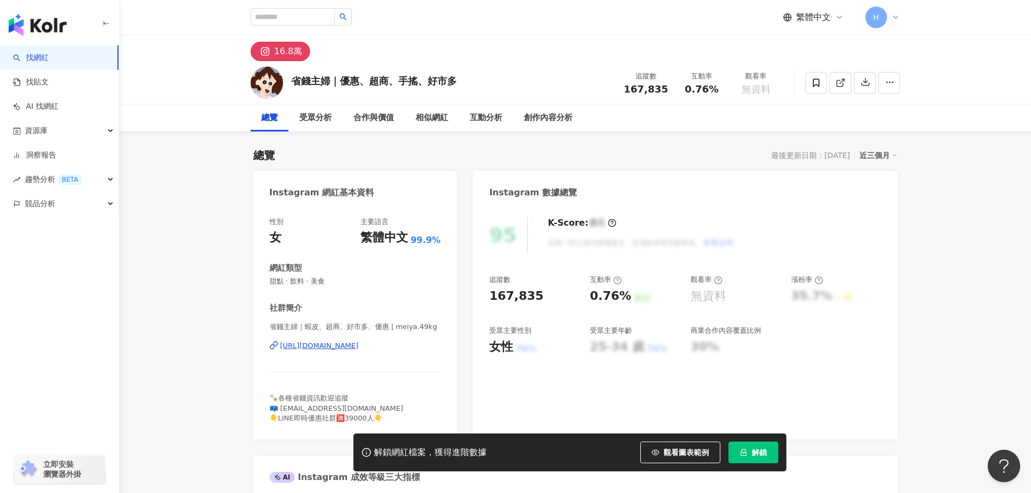
drag, startPoint x: 916, startPoint y: 118, endPoint x: 936, endPoint y: 219, distance: 102.7
click at [776, 449] on button "解鎖" at bounding box center [754, 453] width 50 height 22
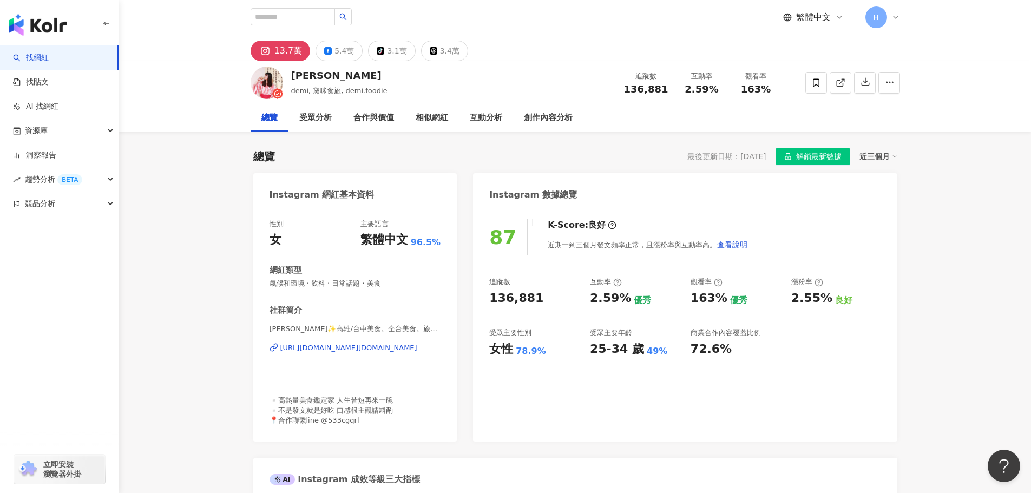
click at [406, 352] on div "[URL][DOMAIN_NAME][DOMAIN_NAME]" at bounding box center [348, 348] width 137 height 10
click at [668, 90] on div "136,881" at bounding box center [646, 89] width 44 height 11
drag, startPoint x: 741, startPoint y: 93, endPoint x: 772, endPoint y: 89, distance: 31.6
click at [772, 89] on div "163%" at bounding box center [756, 89] width 41 height 11
copy span "163%"
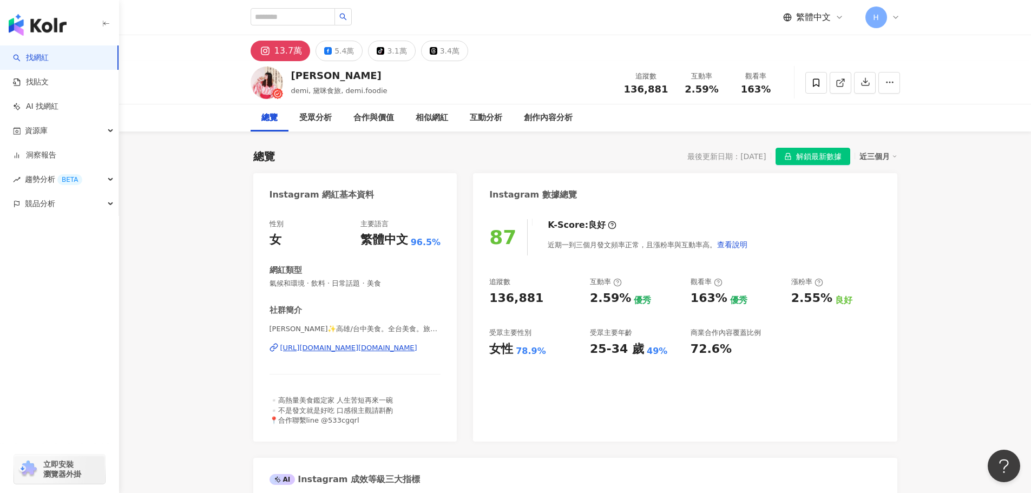
click at [677, 90] on div "互動率 2.59%" at bounding box center [702, 82] width 54 height 23
drag, startPoint x: 688, startPoint y: 92, endPoint x: 717, endPoint y: 94, distance: 29.3
click at [717, 94] on div "2.59%" at bounding box center [702, 89] width 41 height 11
copy span "2.59%"
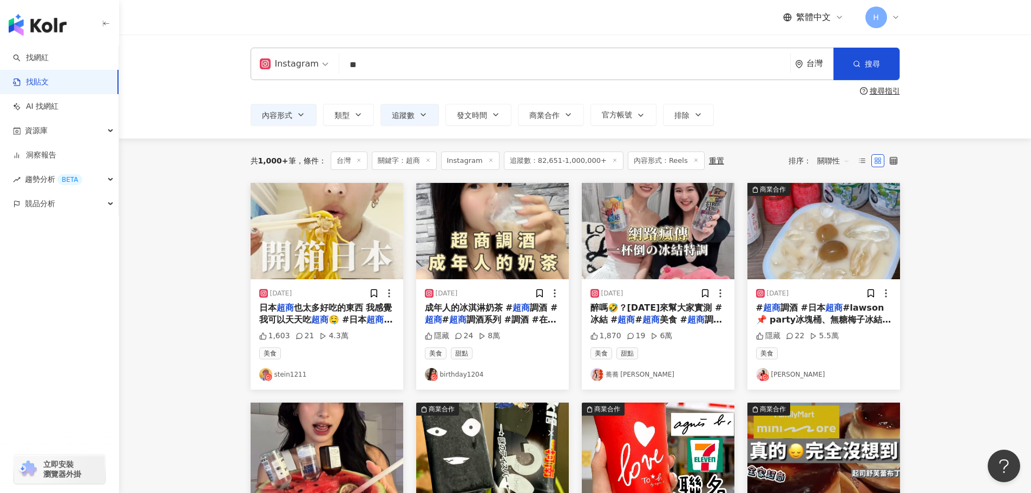
click at [49, 79] on link "找貼文" at bounding box center [31, 82] width 36 height 11
click at [49, 58] on link "找網紅" at bounding box center [31, 58] width 36 height 11
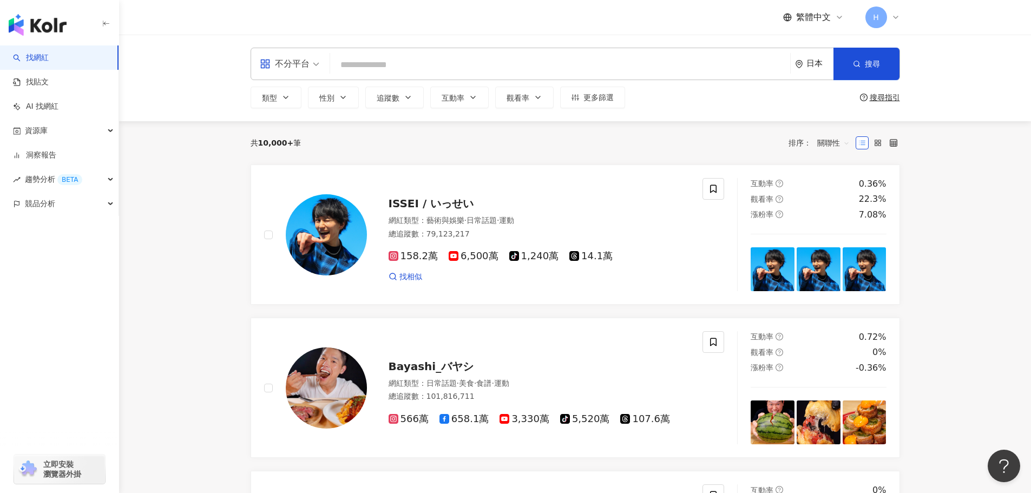
click at [459, 56] on input "search" at bounding box center [561, 65] width 452 height 21
paste input "*****"
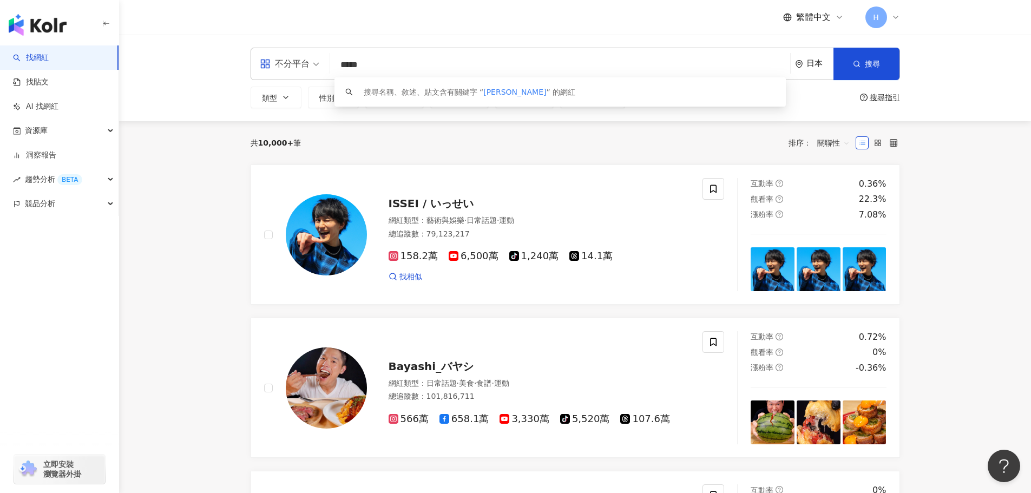
type input "*****"
click at [800, 65] on icon "environment" at bounding box center [799, 64] width 8 height 8
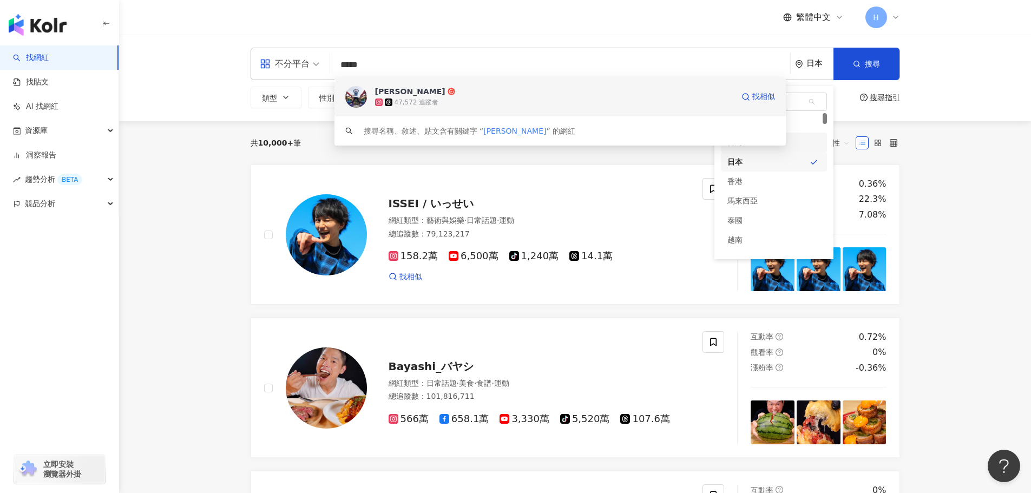
click at [632, 85] on div "庭嘉 47,572 追蹤者 找相似" at bounding box center [561, 96] width 452 height 39
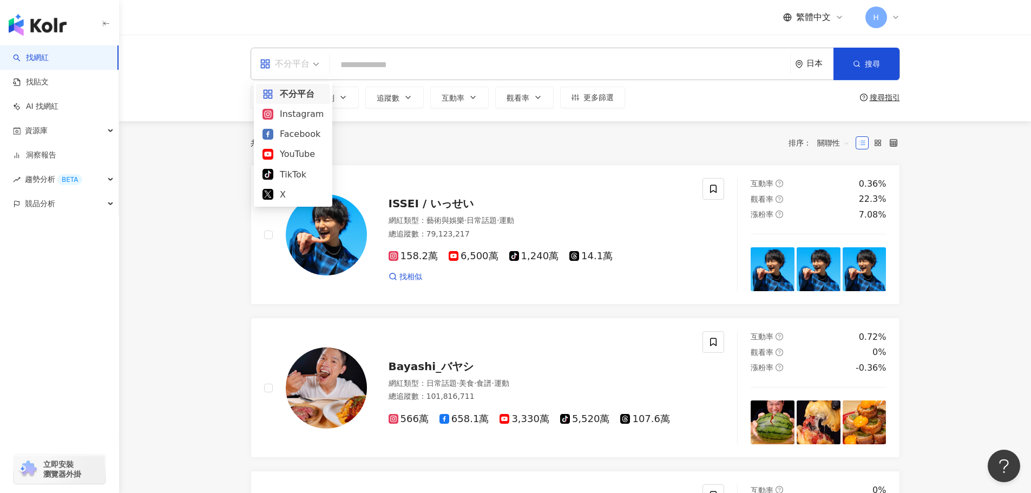
drag, startPoint x: 285, startPoint y: 64, endPoint x: 466, endPoint y: 67, distance: 181.4
click at [460, 67] on div "不分平台 日本 搜尋 9135a4c9-f04b-426e-9a01-6b96238adfea 庭嘉 47,572 追蹤者 搜尋名稱、敘述、貼文含有關鍵字 “…" at bounding box center [576, 64] width 650 height 32
click at [804, 63] on div "日本" at bounding box center [814, 63] width 38 height 31
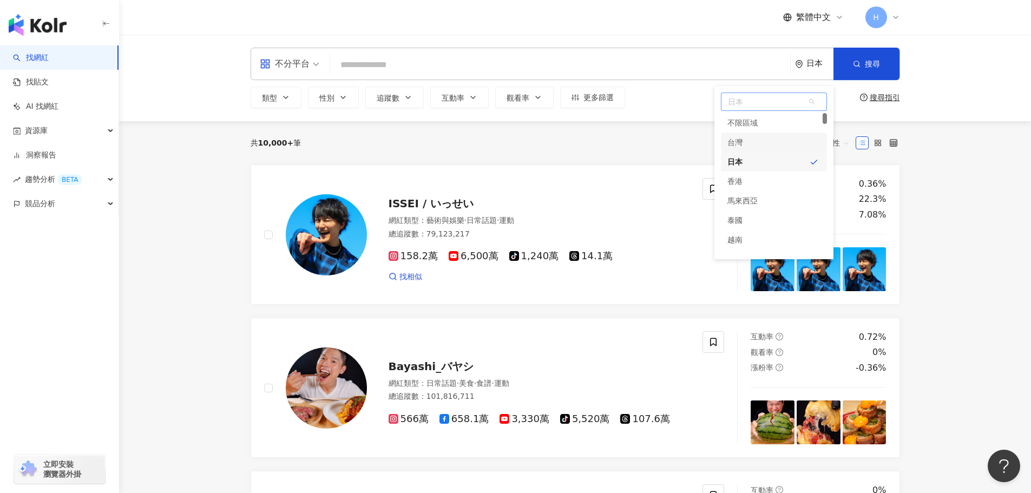
click at [796, 141] on div "台灣" at bounding box center [774, 142] width 106 height 19
click at [633, 66] on input "search" at bounding box center [561, 65] width 452 height 21
paste input "**********"
type input "**********"
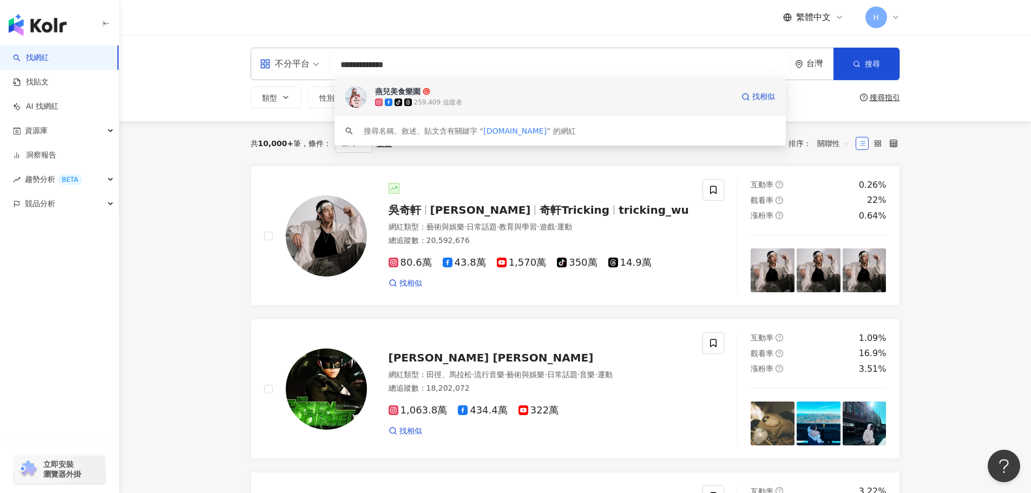
click at [518, 96] on span "燕兒美食樂園" at bounding box center [554, 91] width 358 height 11
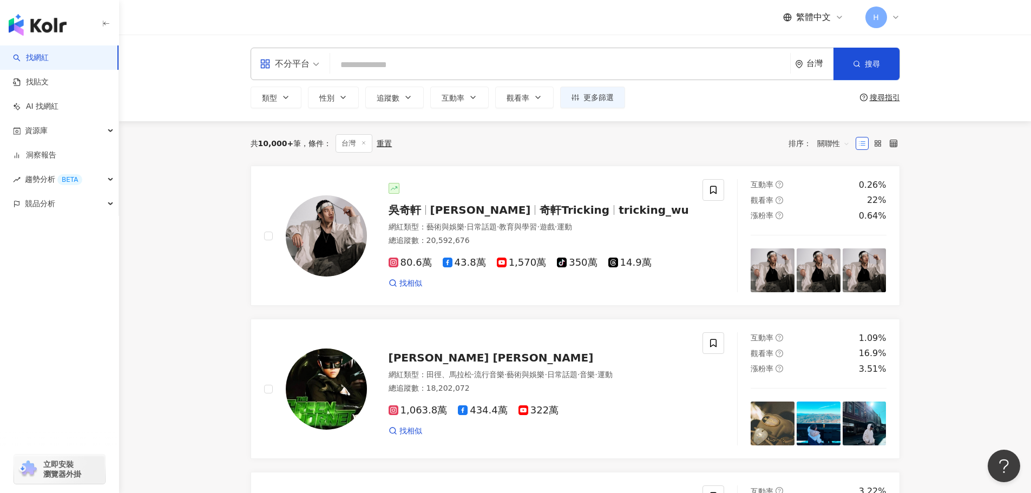
click at [392, 65] on input "search" at bounding box center [561, 65] width 452 height 21
click at [351, 64] on input "search" at bounding box center [561, 65] width 452 height 21
paste input "**********"
type input "**********"
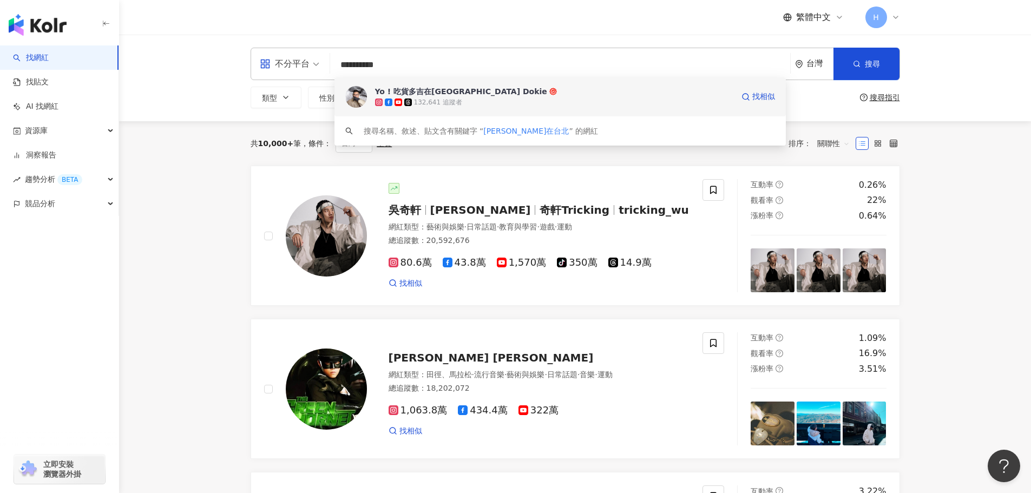
click at [648, 100] on div "132,641 追蹤者" at bounding box center [554, 102] width 358 height 11
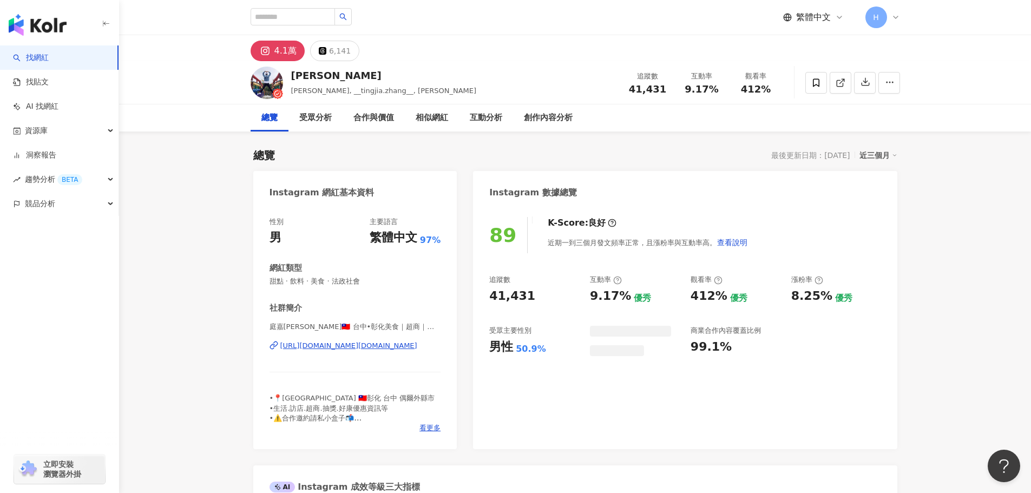
click at [429, 70] on div "庭嘉 [PERSON_NAME], __tingjia.[PERSON_NAME], 庭嘉 [PERSON_NAME] 追蹤數 41,431 互動率 9.17…" at bounding box center [575, 82] width 693 height 43
click at [276, 80] on img at bounding box center [267, 83] width 32 height 32
click at [345, 349] on div "https://www.instagram.com/__tingjia.zhang__/" at bounding box center [348, 346] width 137 height 10
click at [317, 13] on input "search" at bounding box center [293, 16] width 84 height 17
paste input "*********"
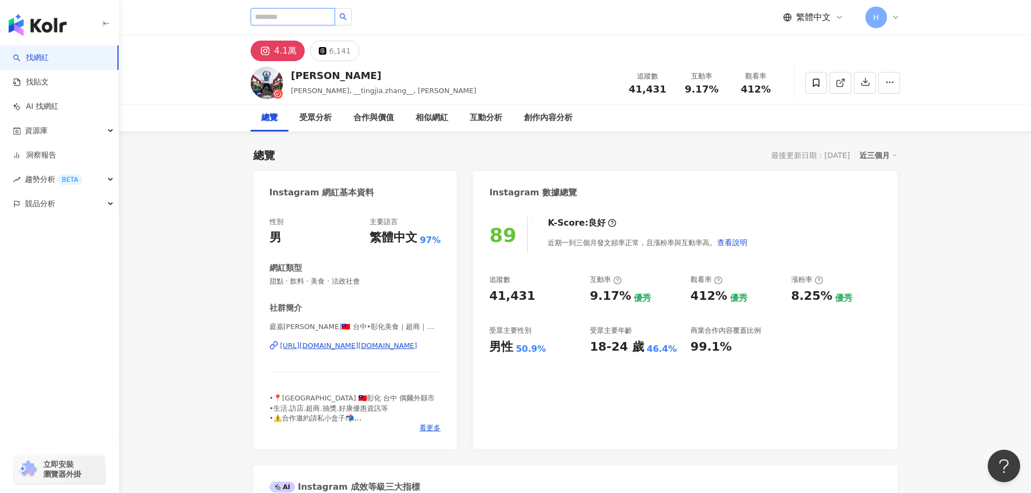
type input "*********"
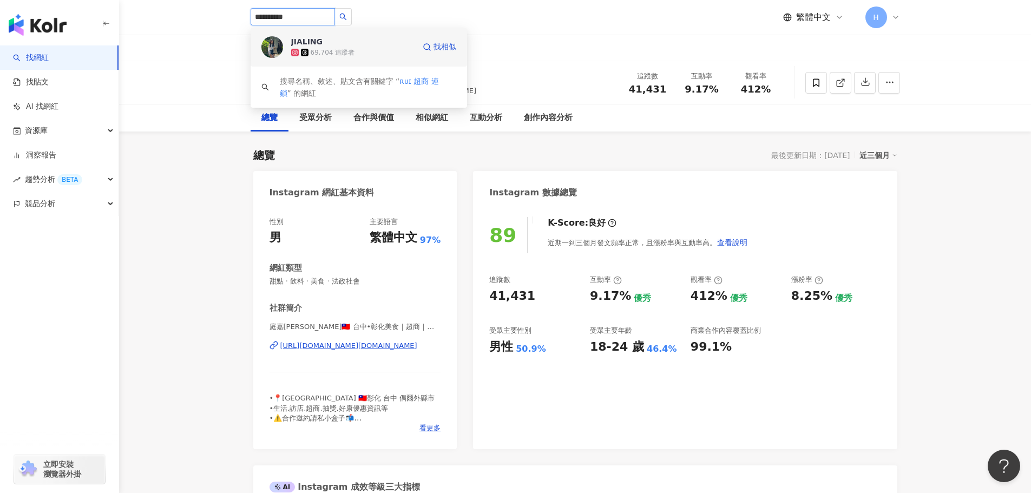
click at [375, 44] on div "JIALING 69,704 追蹤者" at bounding box center [352, 47] width 123 height 22
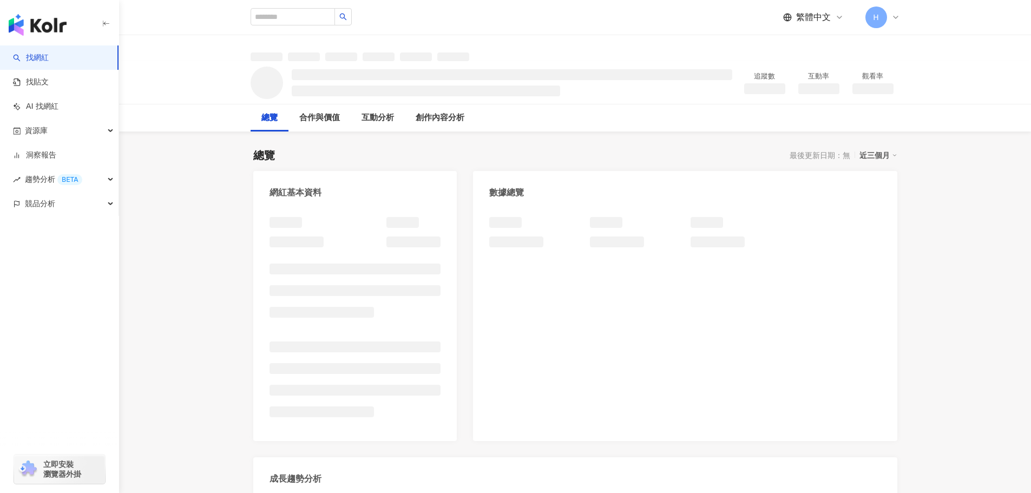
click at [965, 81] on div "追蹤數 互動率 觀看率" at bounding box center [575, 82] width 912 height 43
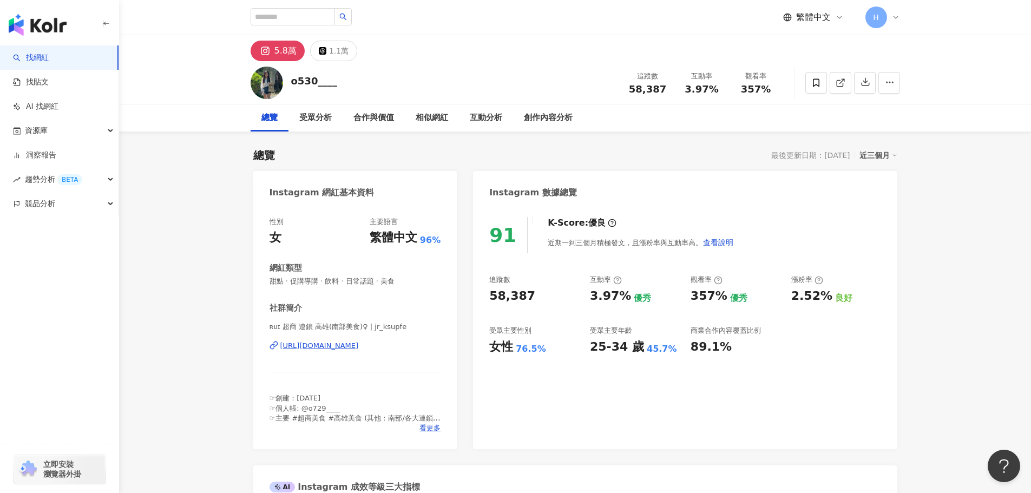
click at [359, 348] on div "https://www.instagram.com/jr_ksupfe/" at bounding box center [319, 346] width 79 height 10
drag, startPoint x: 321, startPoint y: 17, endPoint x: 356, endPoint y: 23, distance: 35.8
click at [321, 17] on input "search" at bounding box center [293, 16] width 84 height 17
paste input "**"
type input "**"
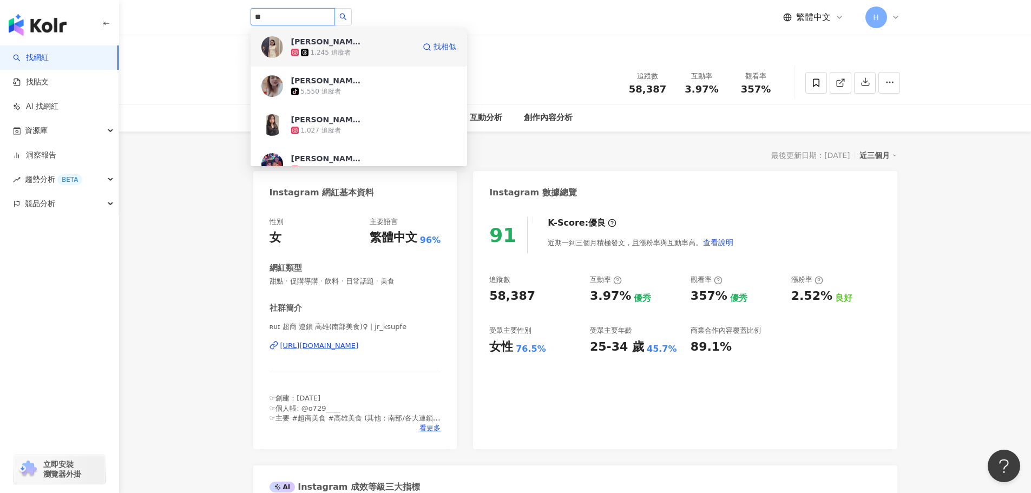
click at [378, 56] on div "1,245 追蹤者" at bounding box center [352, 52] width 123 height 11
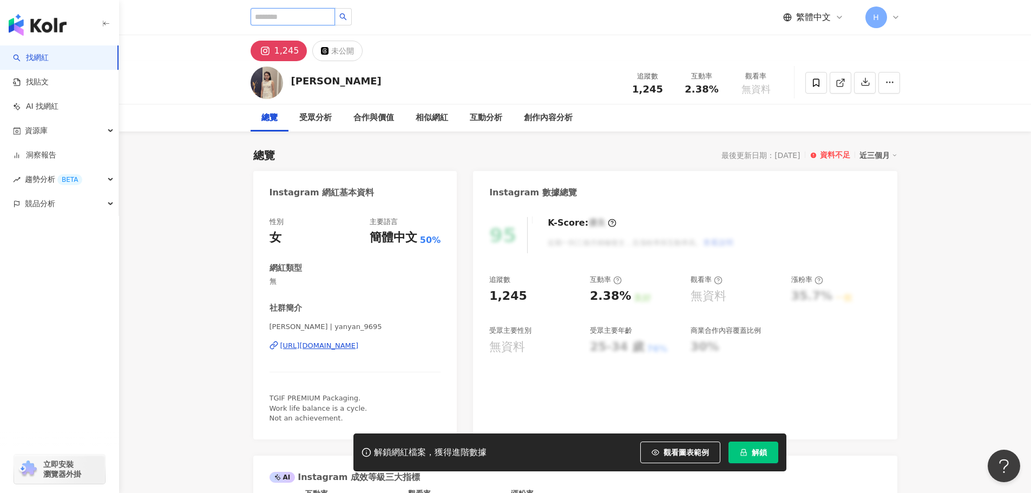
click at [318, 18] on input "search" at bounding box center [293, 16] width 84 height 17
paste input "**********"
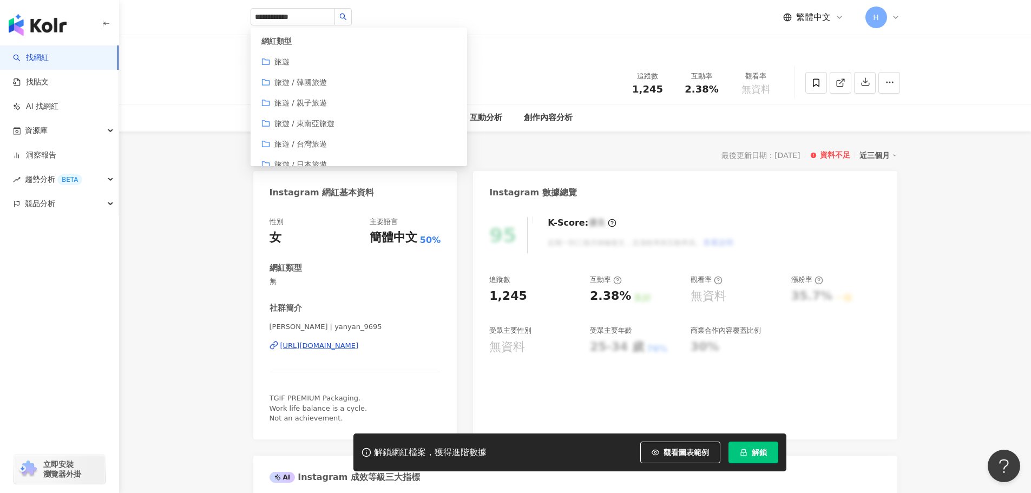
click at [554, 45] on div "1,245 未公開" at bounding box center [575, 48] width 693 height 26
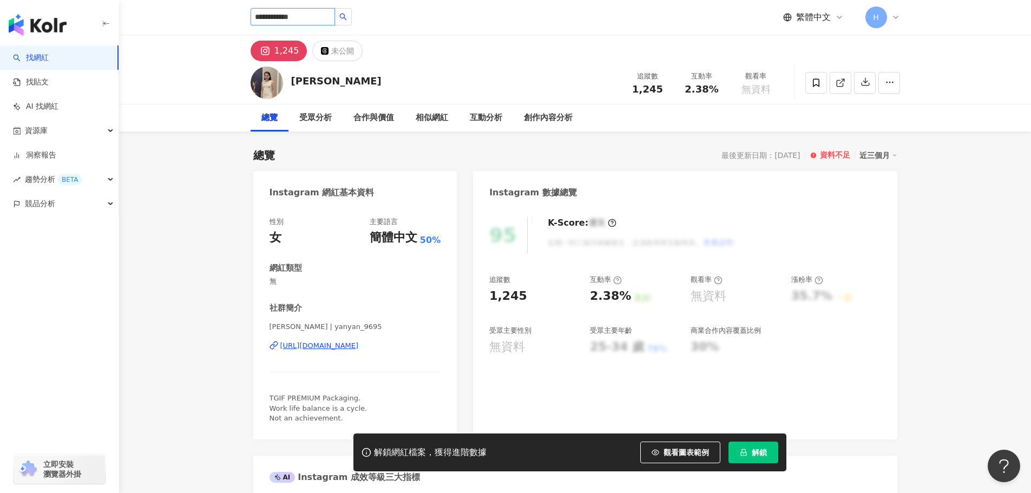
click at [291, 22] on input "**********" at bounding box center [293, 16] width 84 height 17
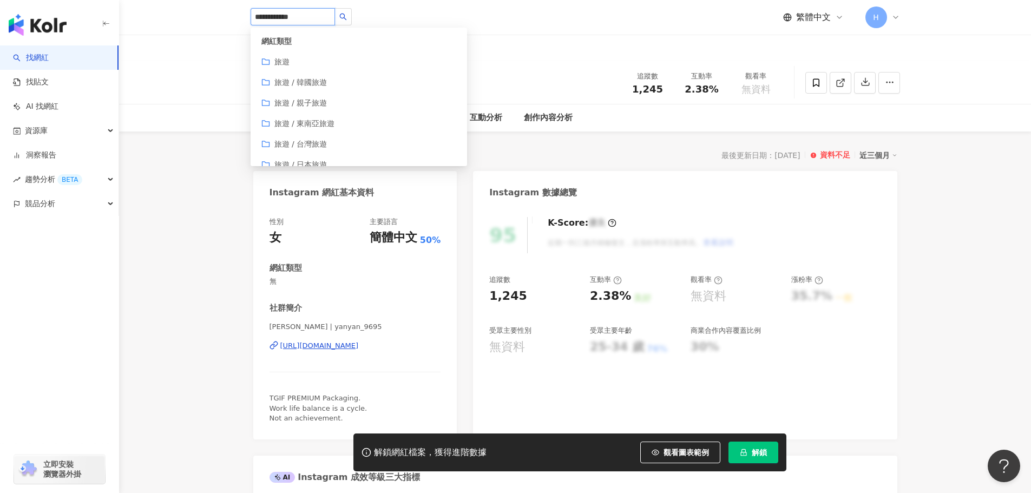
click at [277, 19] on input "**********" at bounding box center [293, 16] width 84 height 17
type input "**********"
click at [334, 22] on input "**********" at bounding box center [293, 16] width 84 height 17
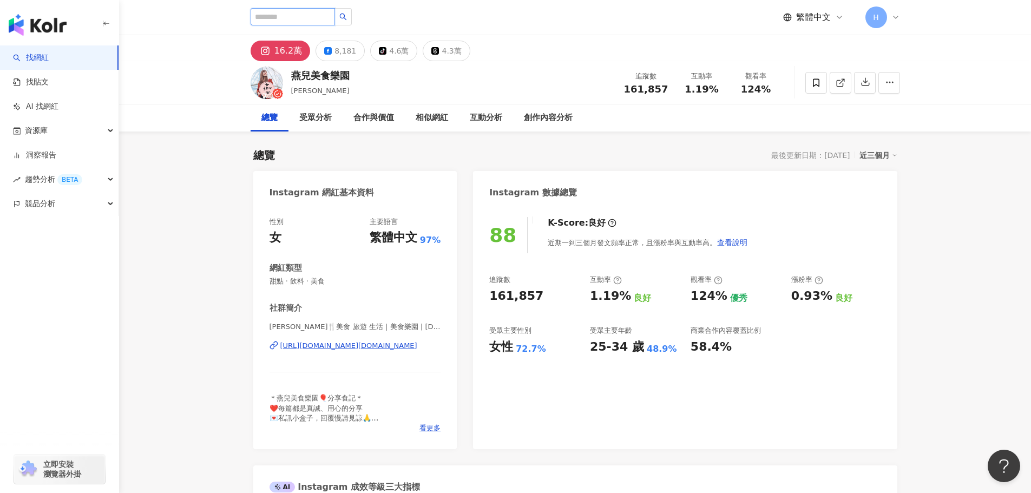
click at [324, 9] on input "search" at bounding box center [293, 16] width 84 height 17
click at [309, 15] on input "search" at bounding box center [293, 16] width 84 height 17
paste input "****"
type input "****"
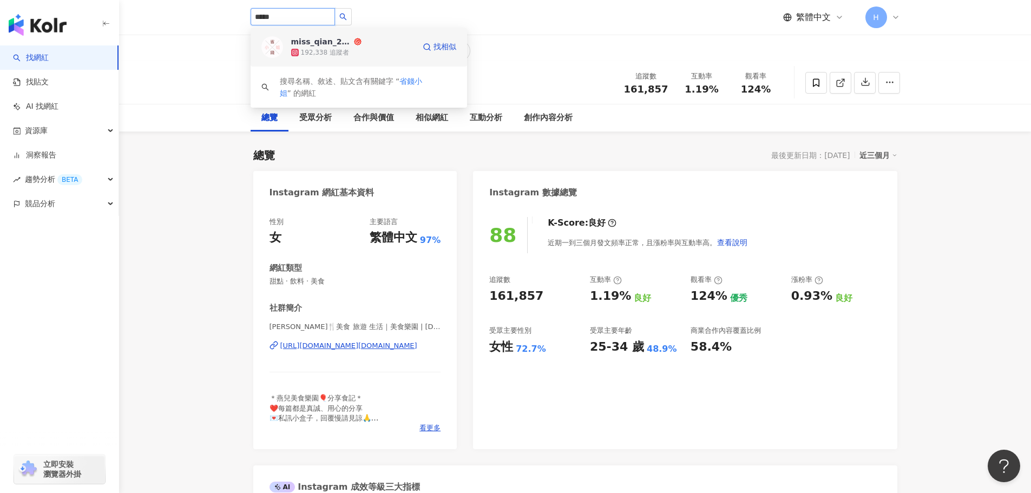
click at [354, 43] on icon at bounding box center [358, 42] width 8 height 8
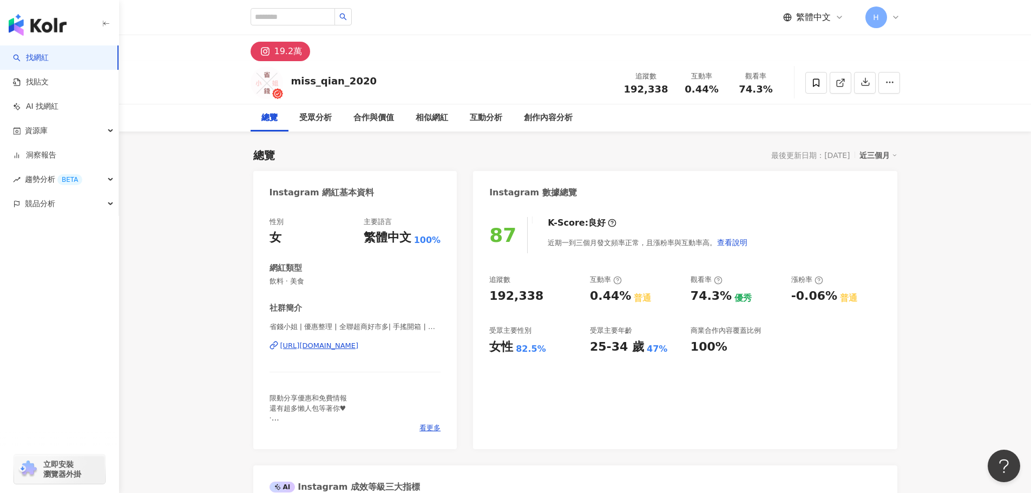
drag, startPoint x: 374, startPoint y: 347, endPoint x: 469, endPoint y: 339, distance: 95.0
click at [359, 347] on div "https://www.instagram.com/miss_qian_2020/" at bounding box center [319, 346] width 79 height 10
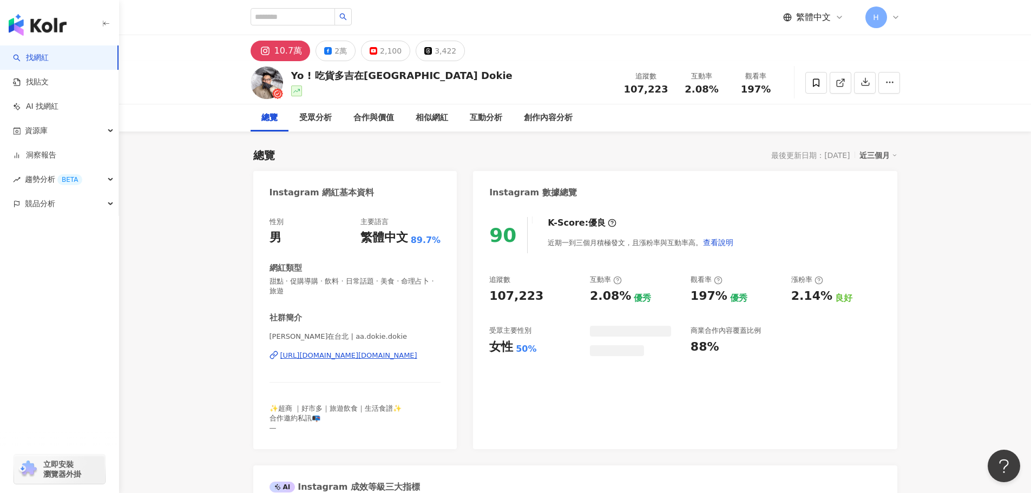
click at [406, 357] on div "[URL][DOMAIN_NAME][DOMAIN_NAME]" at bounding box center [348, 356] width 137 height 10
drag, startPoint x: 534, startPoint y: 349, endPoint x: 516, endPoint y: 351, distance: 18.5
click at [515, 349] on div "女性 50%" at bounding box center [534, 347] width 90 height 17
copy div "50%"
click at [319, 21] on input "search" at bounding box center [293, 16] width 84 height 17
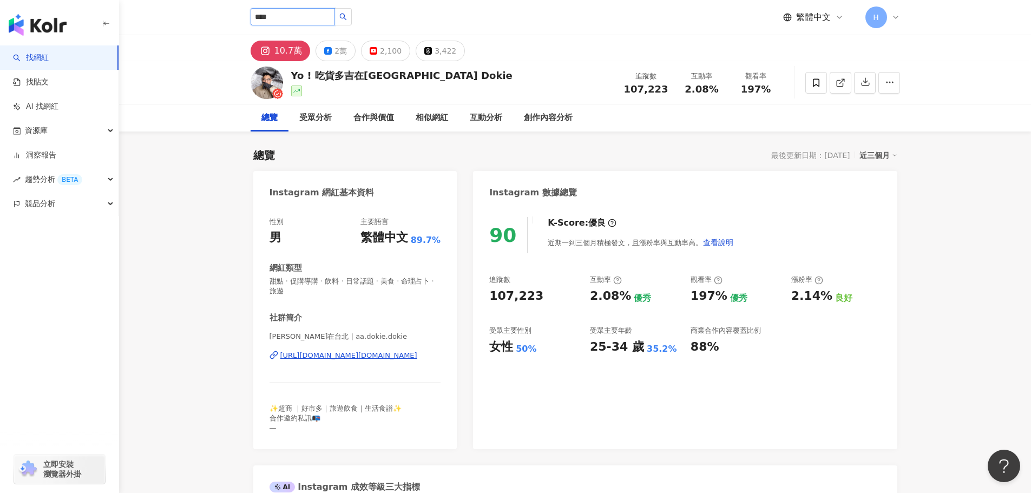
type input "****"
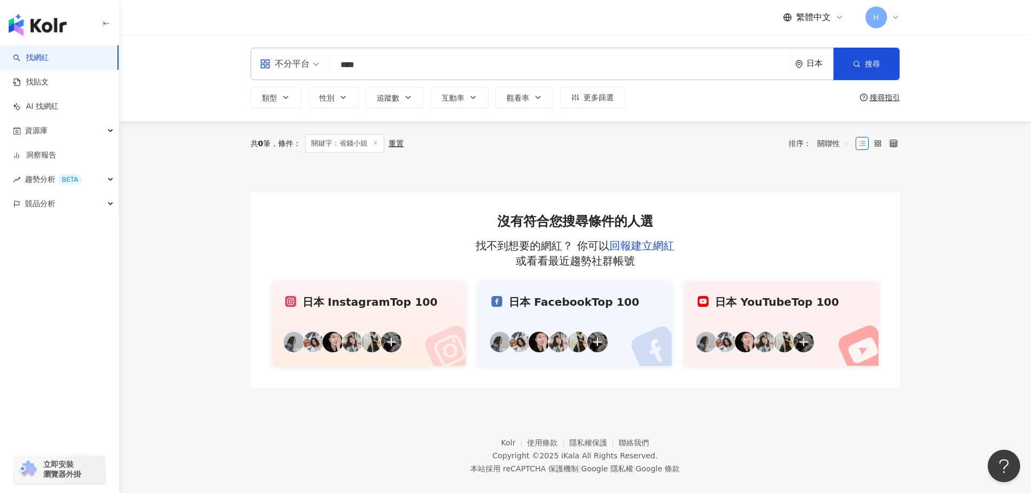
click at [810, 67] on div "日本" at bounding box center [820, 63] width 27 height 9
click at [789, 145] on div "台灣" at bounding box center [774, 142] width 106 height 19
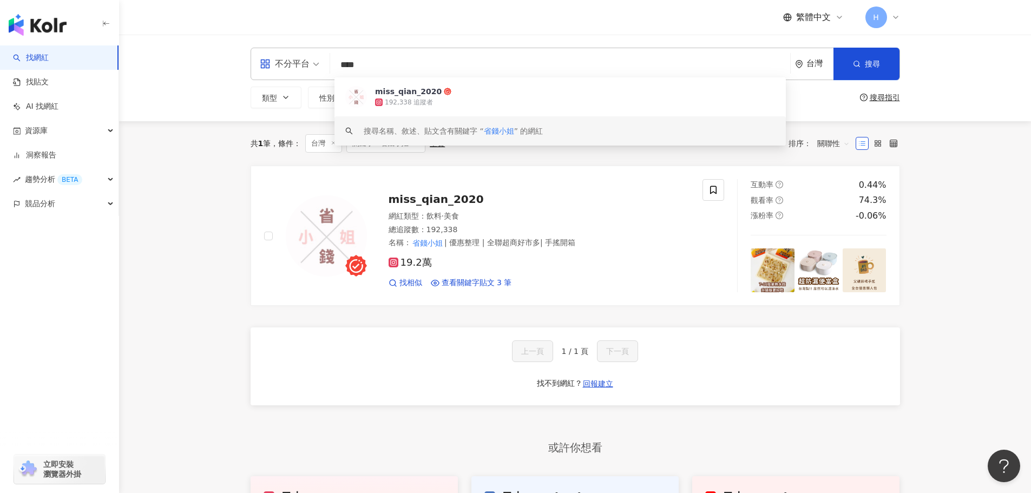
click at [968, 210] on main "不分平台 **** 台灣 搜尋 4233eba9-7905-4157-b48f-1e18c2c44ae9 keyword miss_qian_2020 192…" at bounding box center [575, 298] width 912 height 526
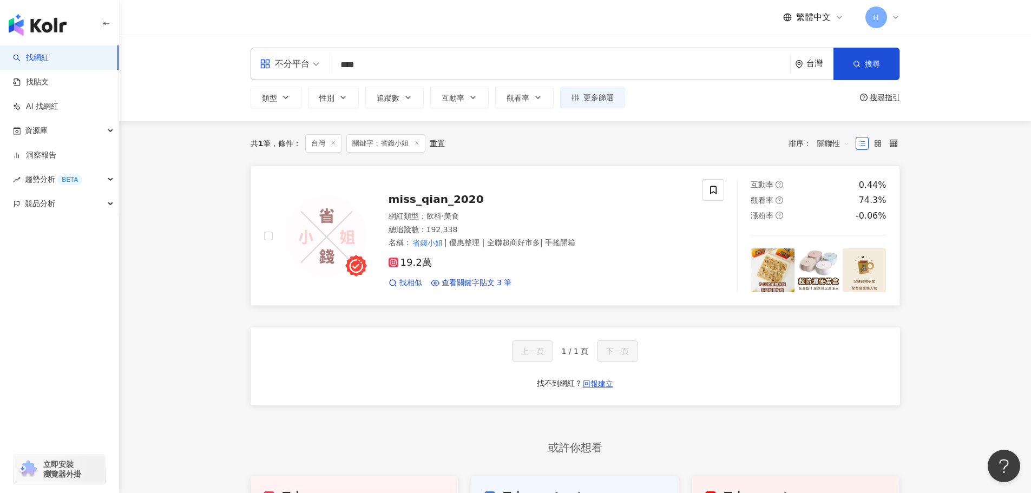
click at [586, 268] on div "19.2萬" at bounding box center [540, 263] width 302 height 12
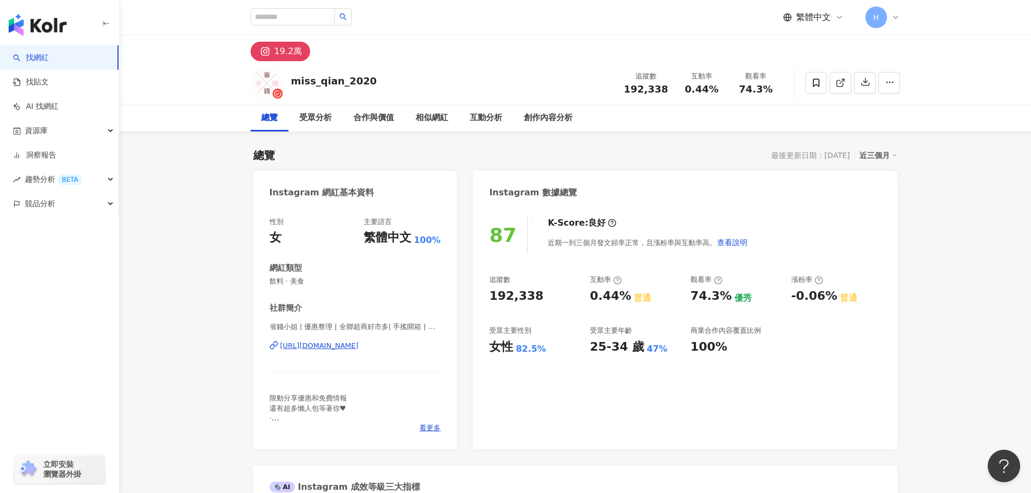
drag, startPoint x: 519, startPoint y: 350, endPoint x: 525, endPoint y: 367, distance: 18.3
click at [537, 349] on div "82.5%" at bounding box center [531, 349] width 30 height 12
click at [313, 26] on div at bounding box center [301, 17] width 101 height 18
click at [326, 22] on input "search" at bounding box center [293, 16] width 84 height 17
type input "*"
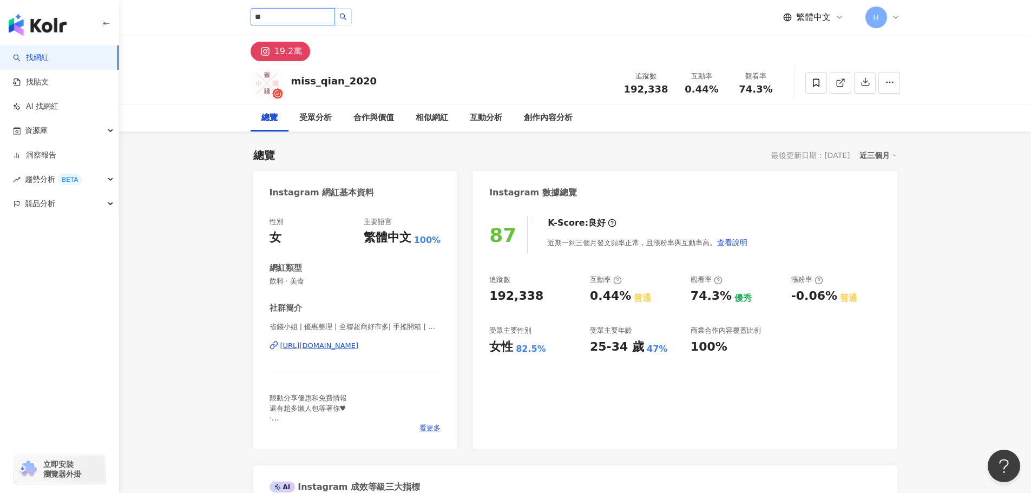
type input "**"
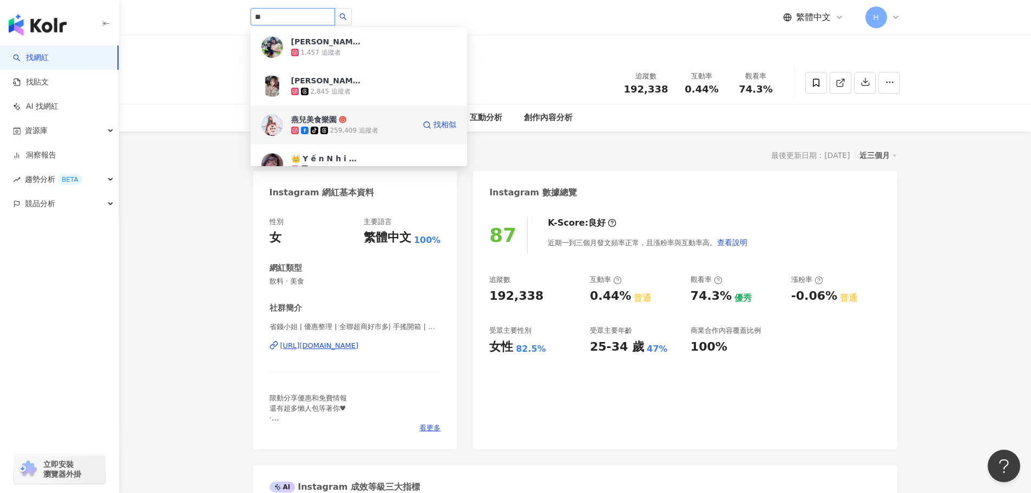
click at [413, 115] on div "燕兒美食樂園 tiktok-icon 259,409 追蹤者 找相似" at bounding box center [359, 125] width 217 height 39
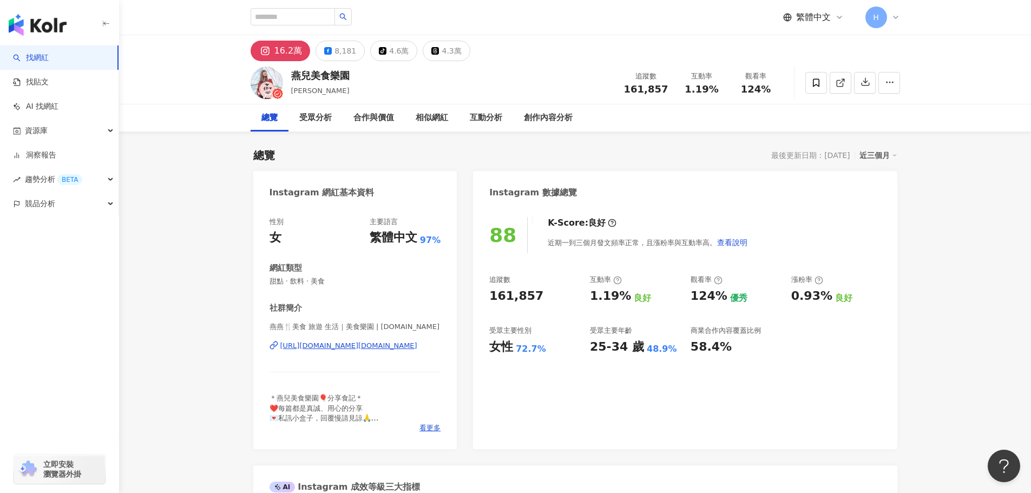
click at [335, 30] on div "繁體中文 H" at bounding box center [576, 17] width 650 height 35
click at [336, 25] on div at bounding box center [301, 17] width 101 height 18
click at [325, 6] on div "繁體中文 H" at bounding box center [576, 17] width 650 height 35
click at [328, 18] on input "search" at bounding box center [293, 16] width 84 height 17
paste input "*********"
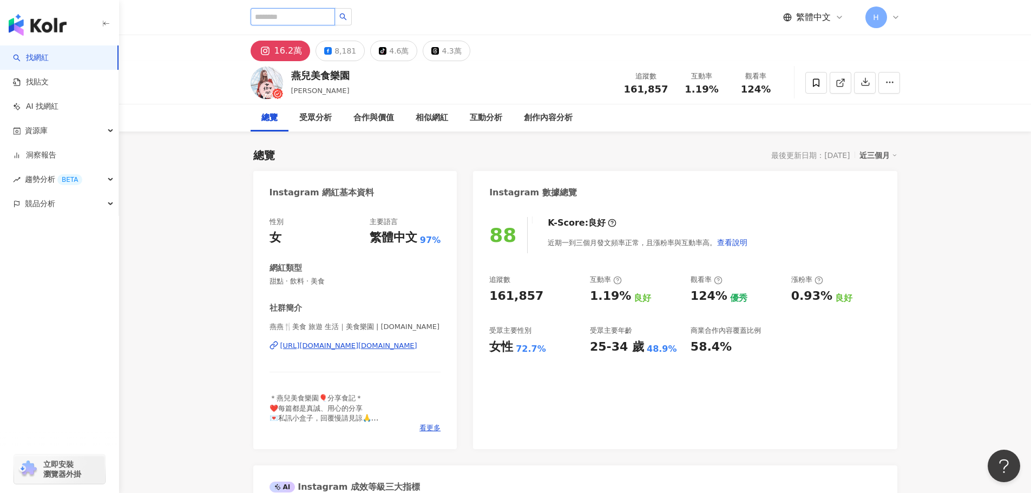
type input "*********"
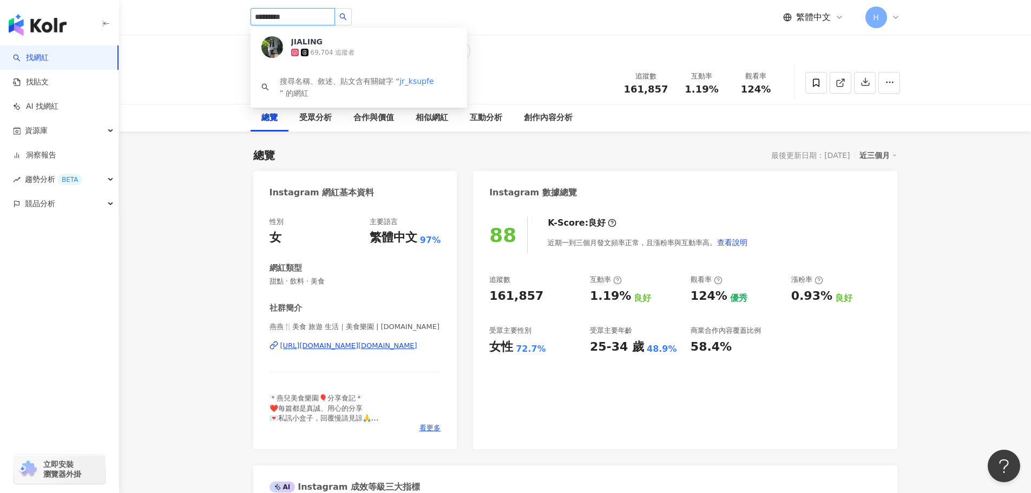
click at [386, 61] on div "JIALING 69,704 追蹤者" at bounding box center [359, 47] width 217 height 39
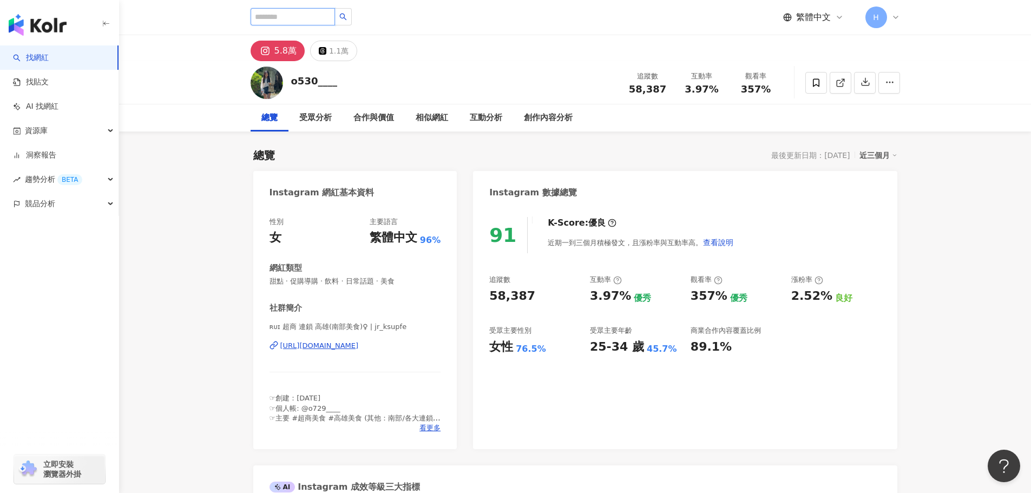
click at [335, 19] on input "search" at bounding box center [293, 16] width 84 height 17
type input "**"
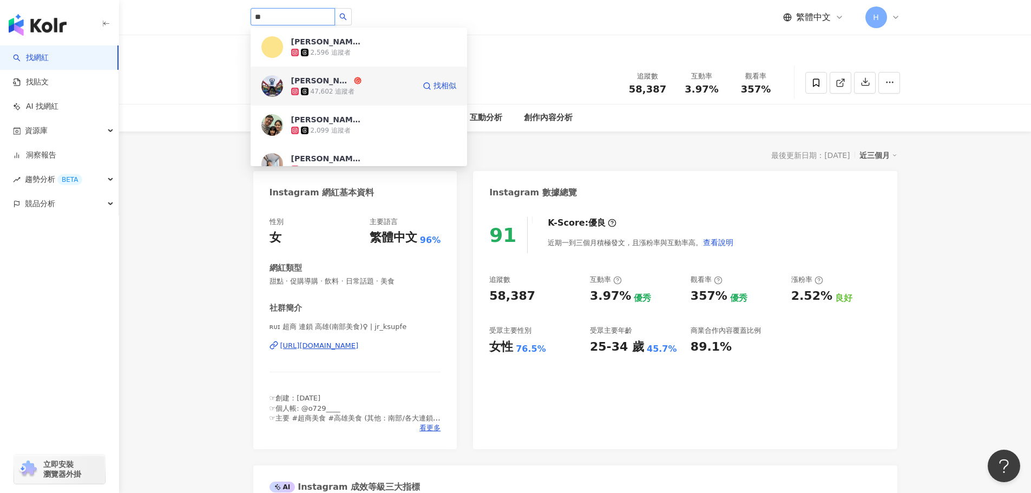
click at [384, 86] on div "47,602 追蹤者" at bounding box center [352, 91] width 123 height 11
